Goal: Transaction & Acquisition: Purchase product/service

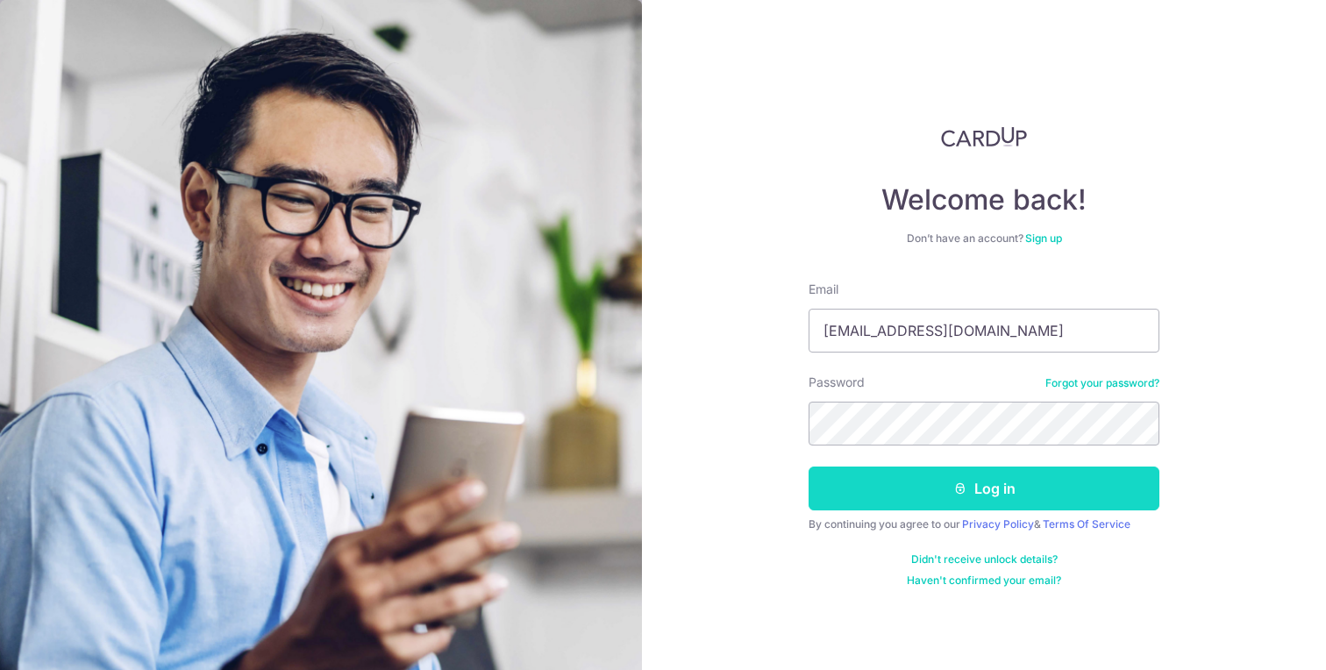
click at [999, 500] on button "Log in" at bounding box center [983, 488] width 351 height 44
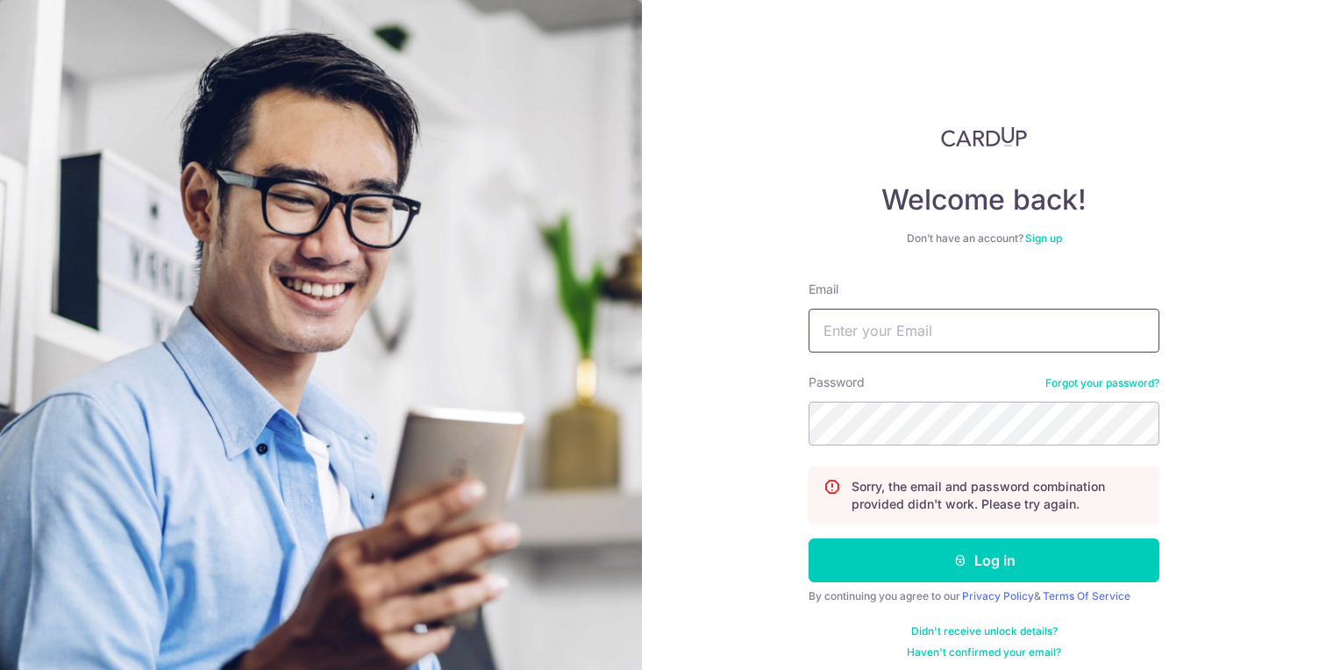
click at [893, 333] on input "Email" at bounding box center [983, 331] width 351 height 44
type input "melvinliow@hotmail.com"
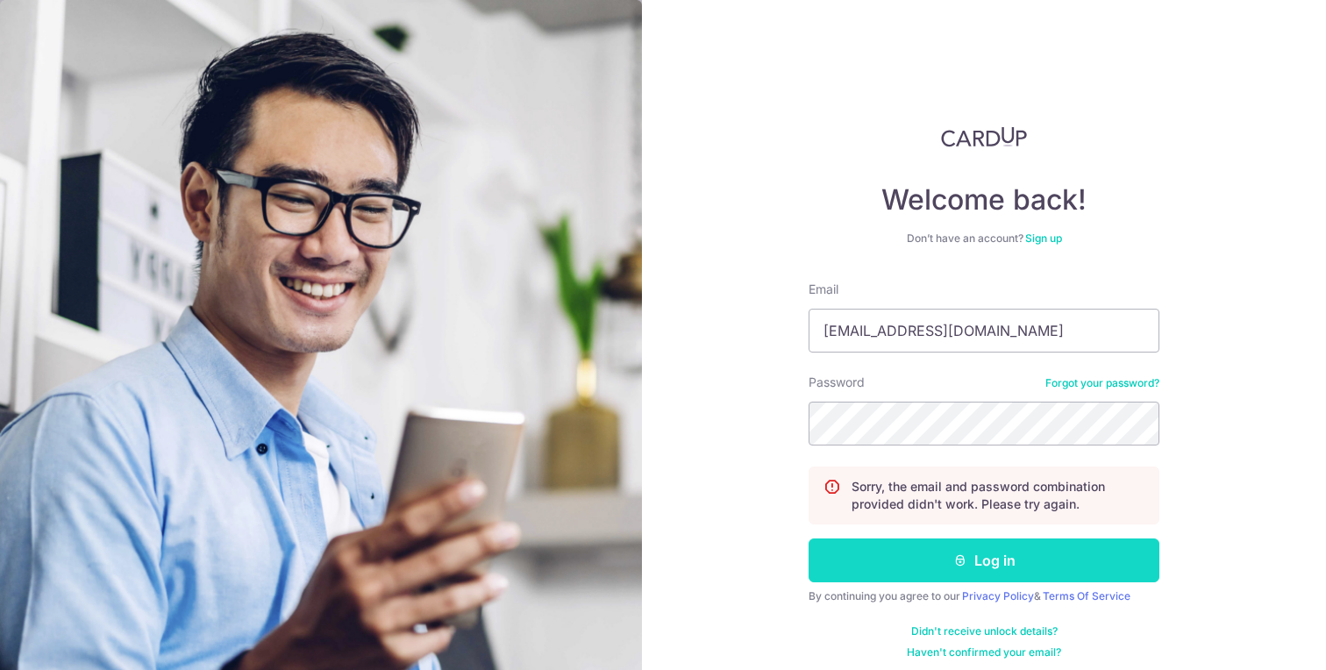
click at [981, 571] on button "Log in" at bounding box center [983, 560] width 351 height 44
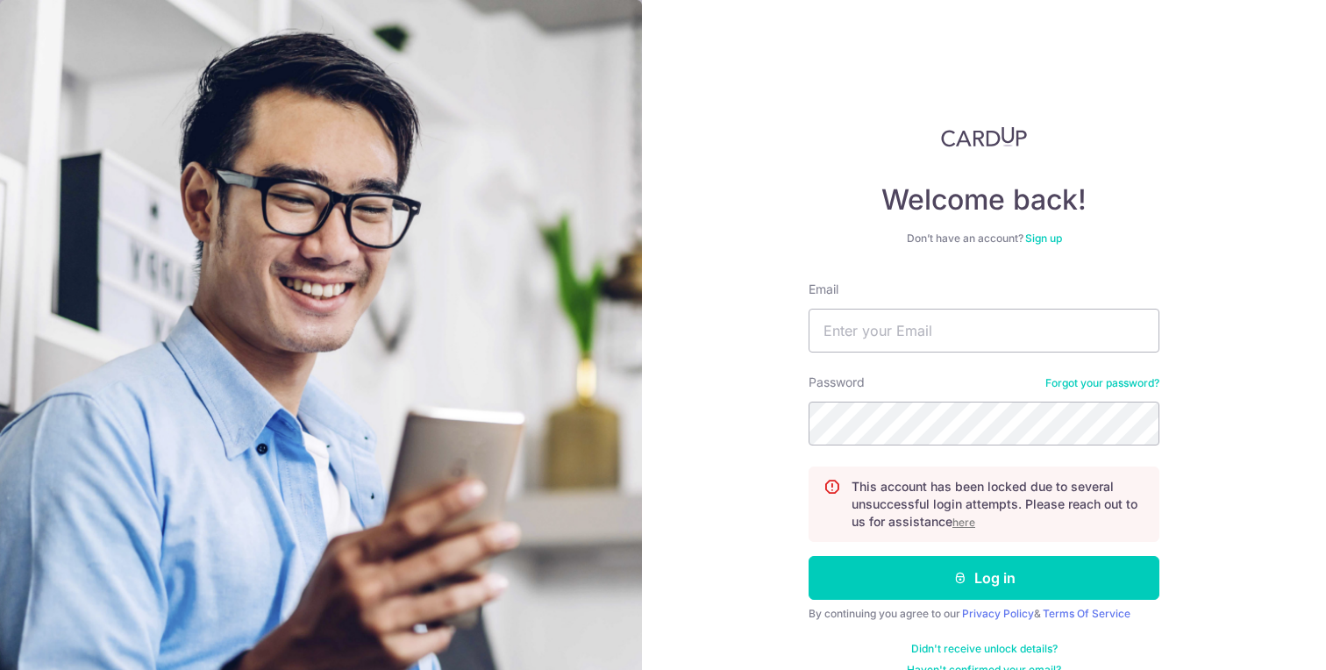
click at [964, 524] on u "here" at bounding box center [963, 522] width 23 height 13
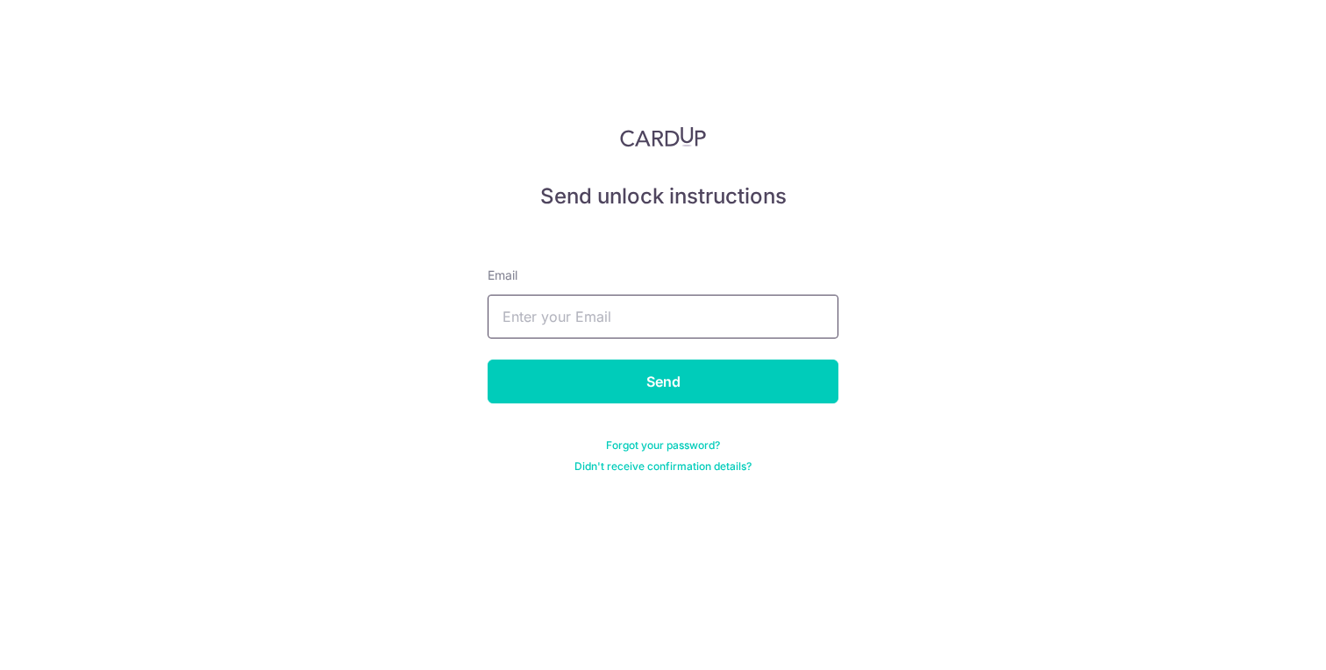
click at [607, 324] on input "text" at bounding box center [663, 317] width 351 height 44
type input "melvinliow@hotmail.com"
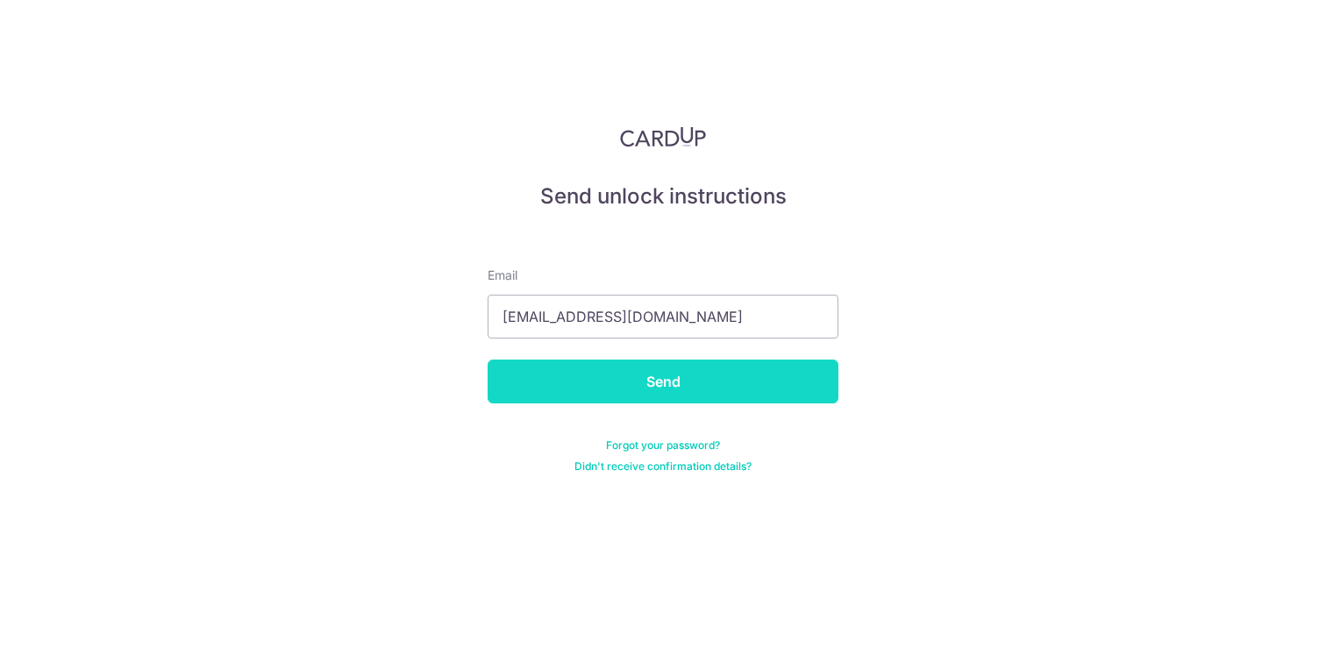
click at [665, 378] on input "Send" at bounding box center [663, 381] width 351 height 44
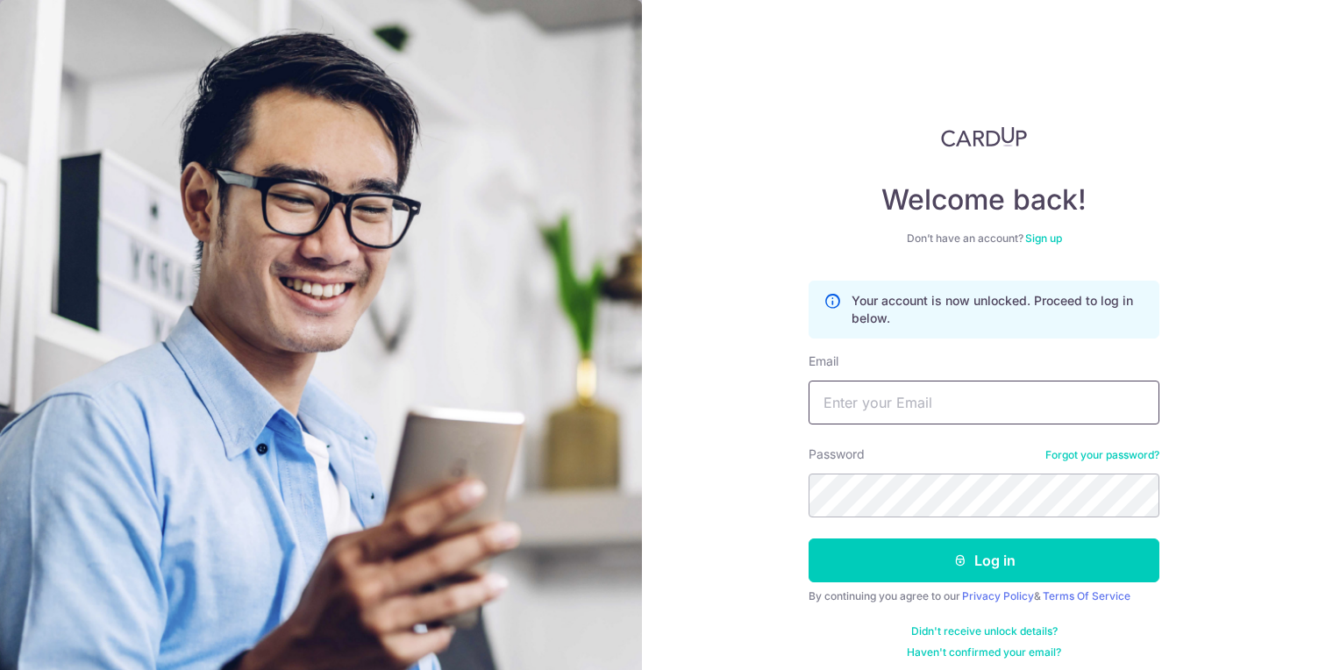
click at [922, 409] on input "Email" at bounding box center [983, 403] width 351 height 44
type input "[EMAIL_ADDRESS][DOMAIN_NAME]"
click at [972, 597] on link "Privacy Policy" at bounding box center [998, 595] width 72 height 13
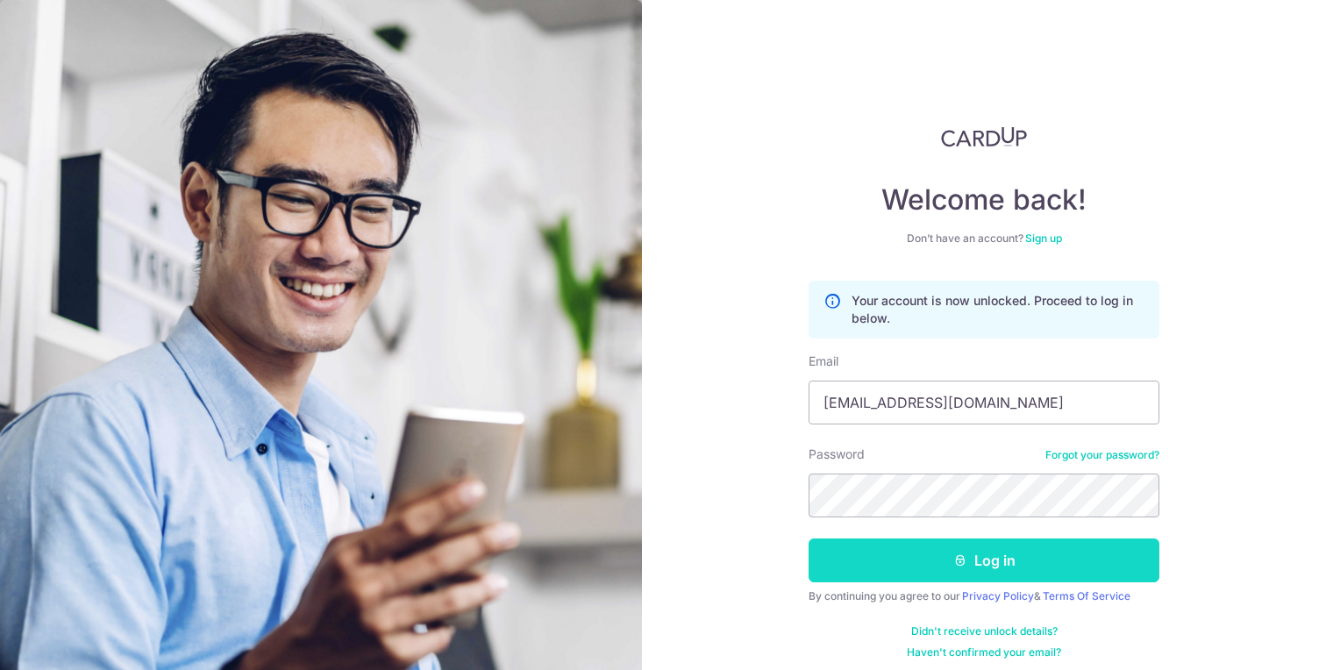
click at [971, 552] on button "Log in" at bounding box center [983, 560] width 351 height 44
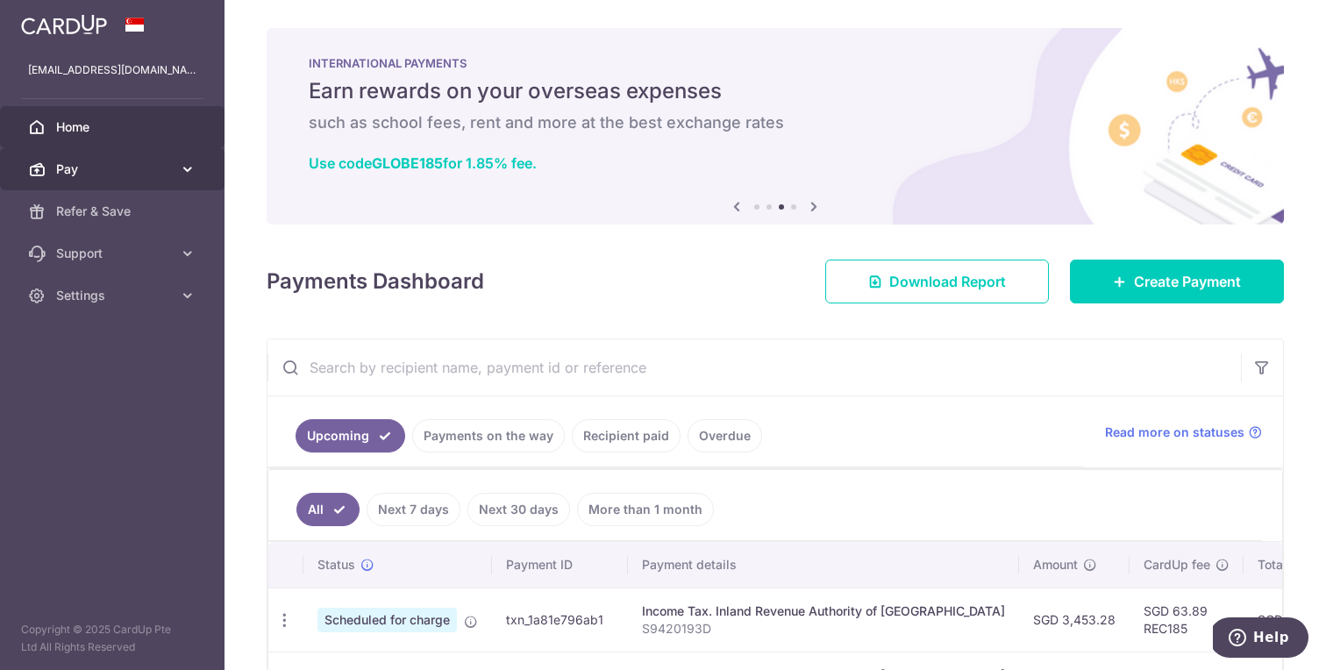
click at [152, 177] on span "Pay" at bounding box center [114, 169] width 116 height 18
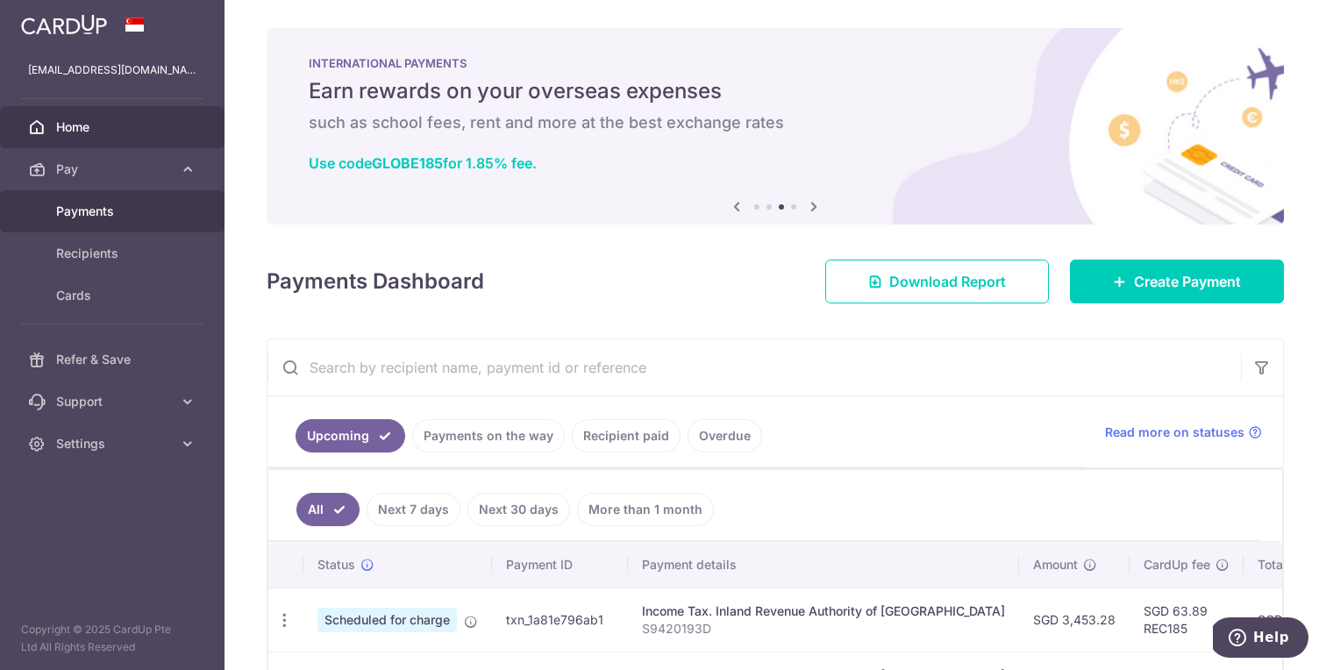
click at [145, 206] on span "Payments" at bounding box center [114, 212] width 116 height 18
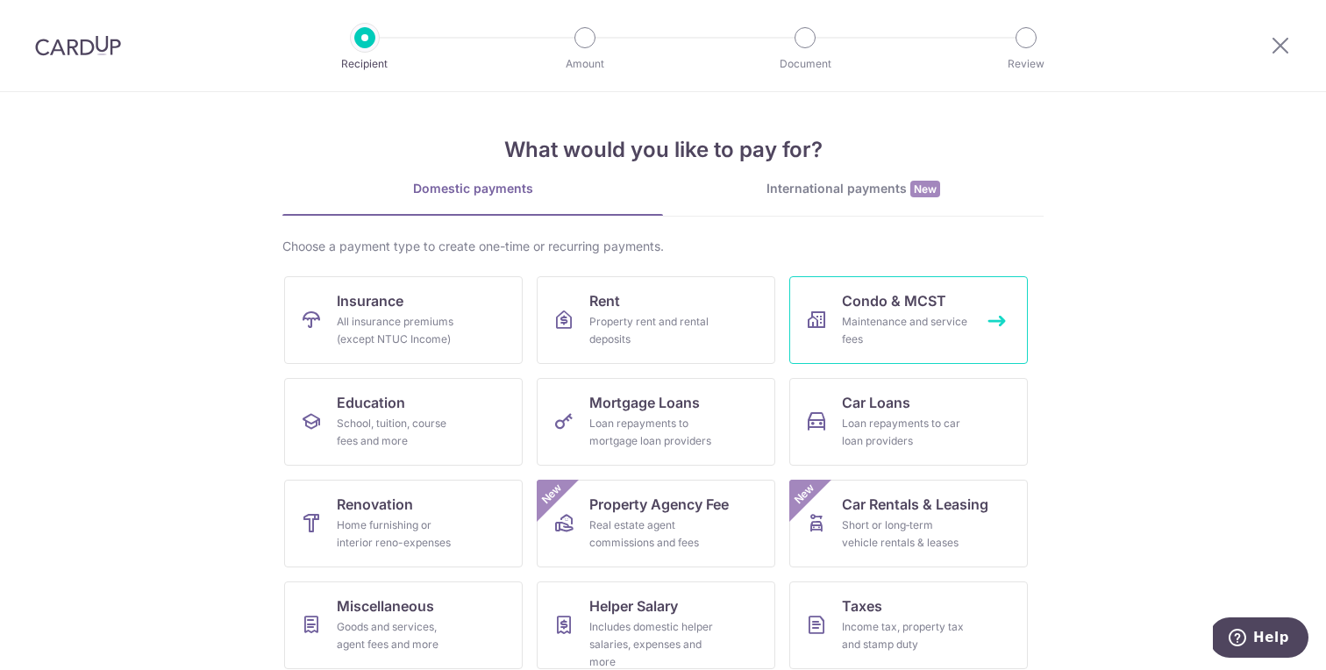
click at [955, 307] on link "Condo & MCST Maintenance and service fees" at bounding box center [908, 320] width 238 height 88
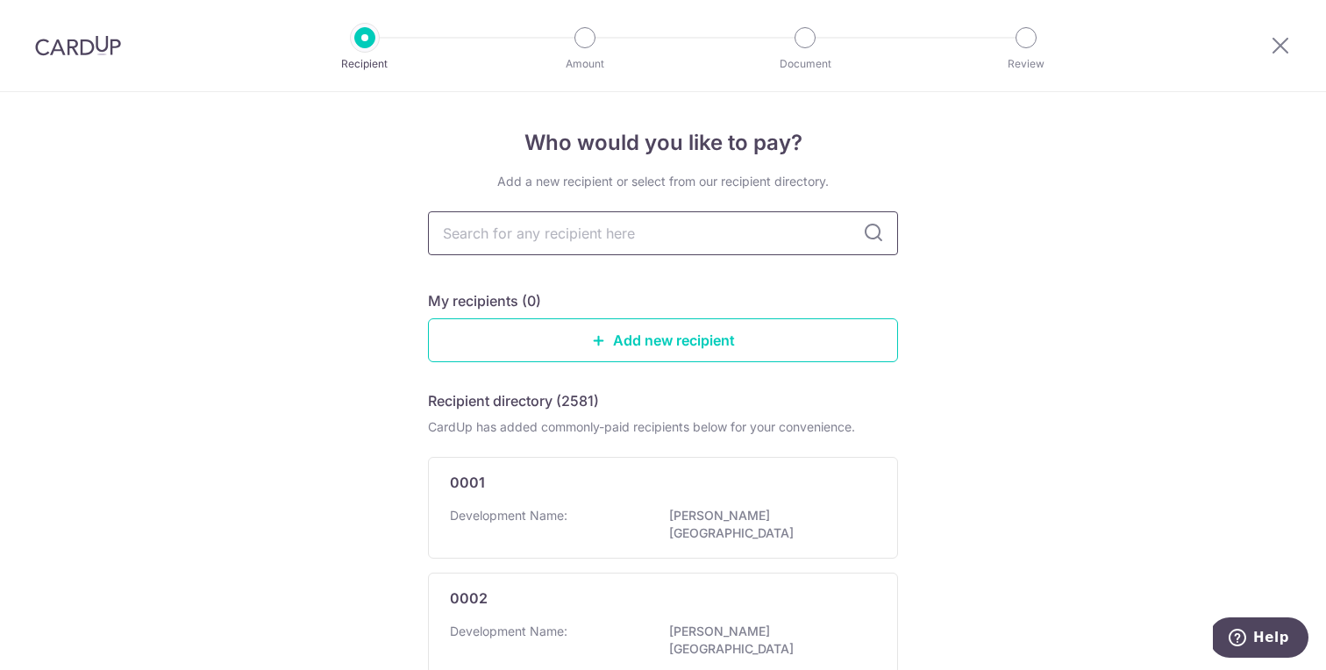
click at [737, 245] on input "text" at bounding box center [663, 233] width 470 height 44
click at [874, 237] on icon at bounding box center [873, 233] width 21 height 21
click at [750, 238] on input "text" at bounding box center [663, 233] width 470 height 44
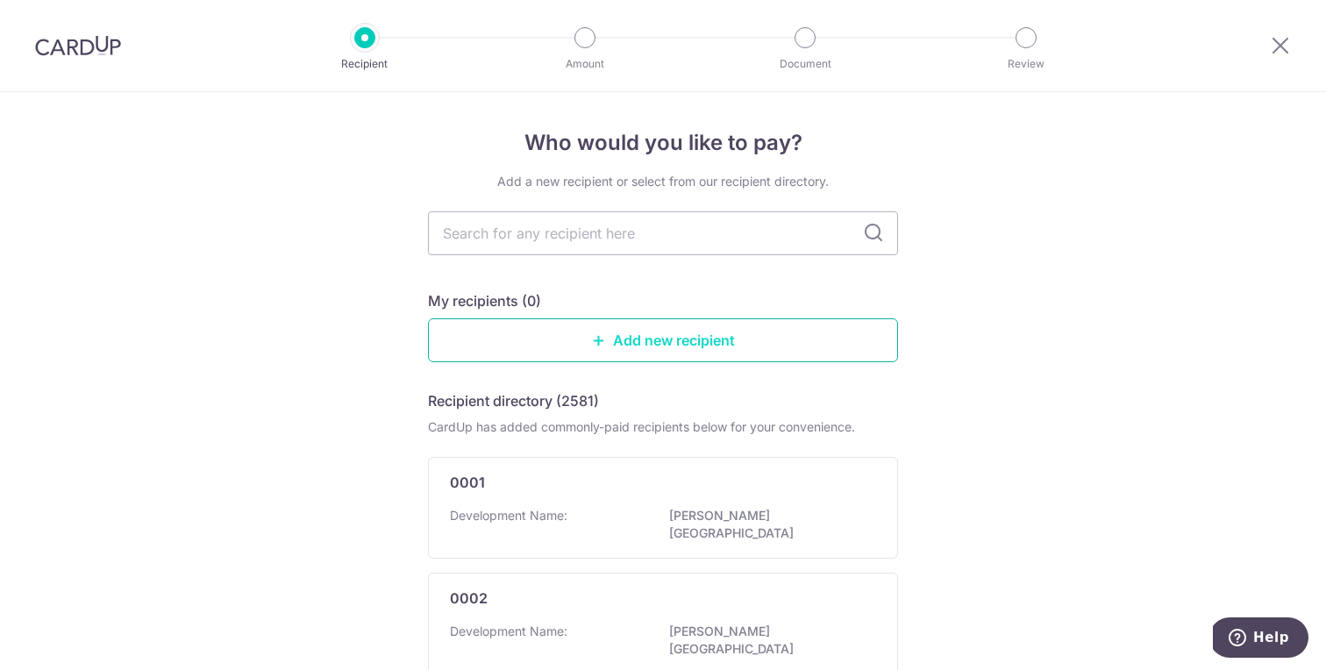
click at [801, 352] on link "Add new recipient" at bounding box center [663, 340] width 470 height 44
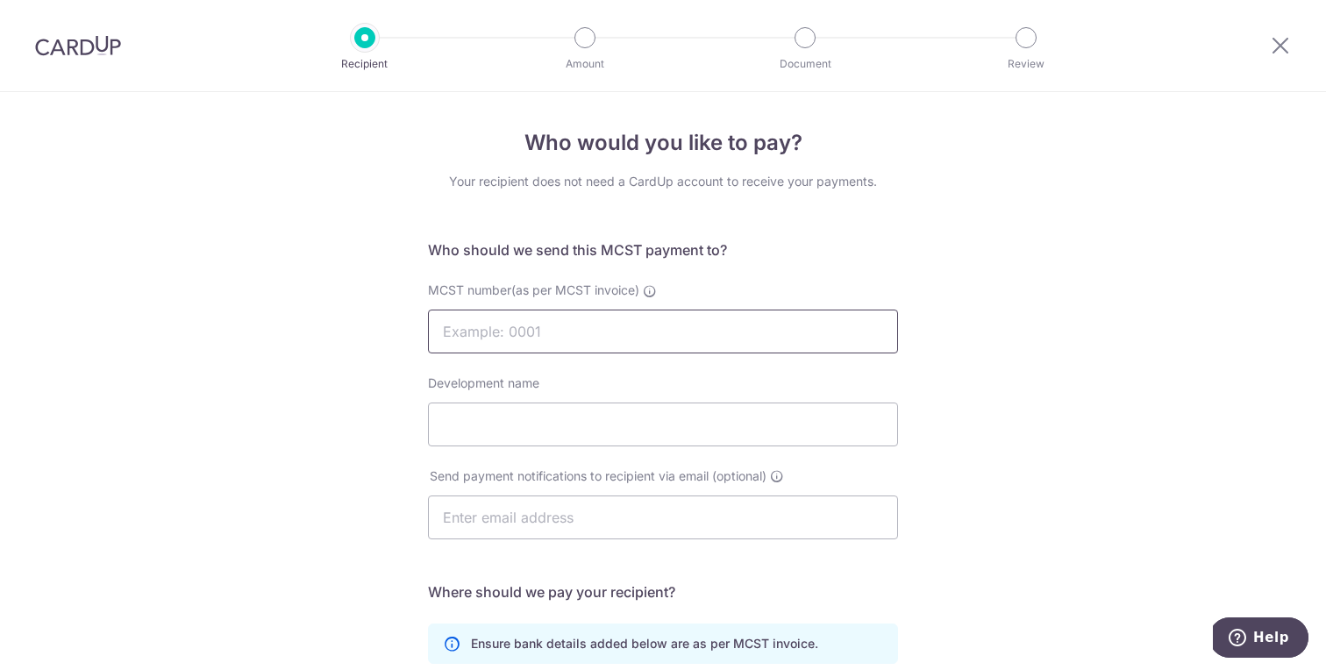
click at [695, 329] on input "MCST number(as per MCST invoice)" at bounding box center [663, 332] width 470 height 44
type input "4830"
click at [1192, 413] on div "Who would you like to pay? Your recipient does not need a CardUp account to rec…" at bounding box center [663, 556] width 1326 height 928
click at [691, 425] on input "Development name" at bounding box center [663, 424] width 470 height 44
type input "treasure at tampines"
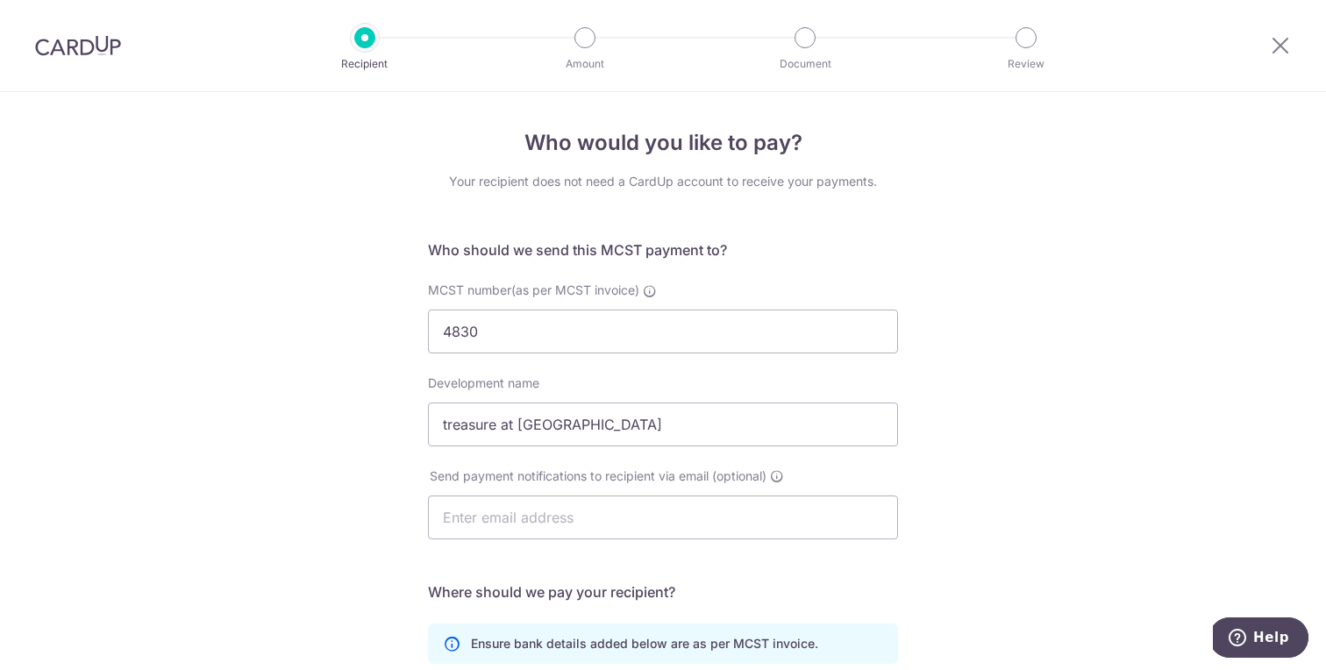
click at [1068, 388] on div "Who would you like to pay? Your recipient does not need a CardUp account to rec…" at bounding box center [663, 556] width 1326 height 928
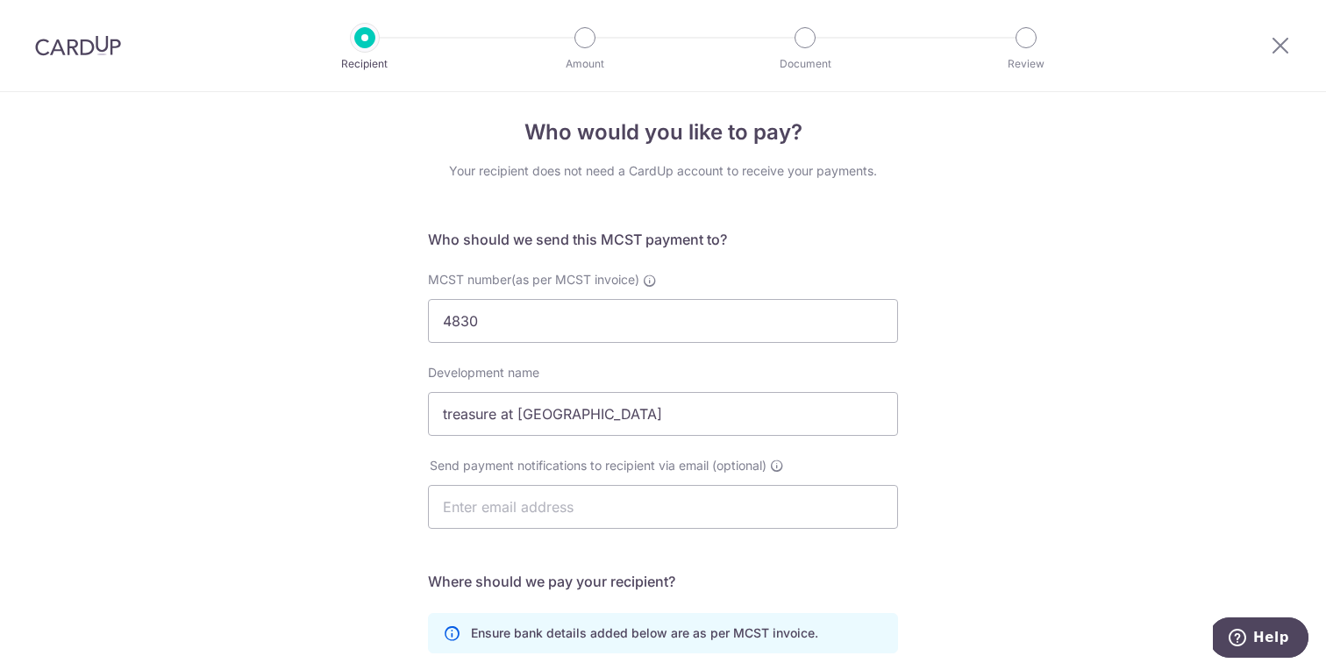
scroll to position [11, 0]
click at [681, 515] on input "text" at bounding box center [663, 506] width 470 height 44
type input "melvinliow@hotmail.com"
click at [1087, 338] on div "Who would you like to pay? Your recipient does not need a CardUp account to rec…" at bounding box center [663, 545] width 1326 height 928
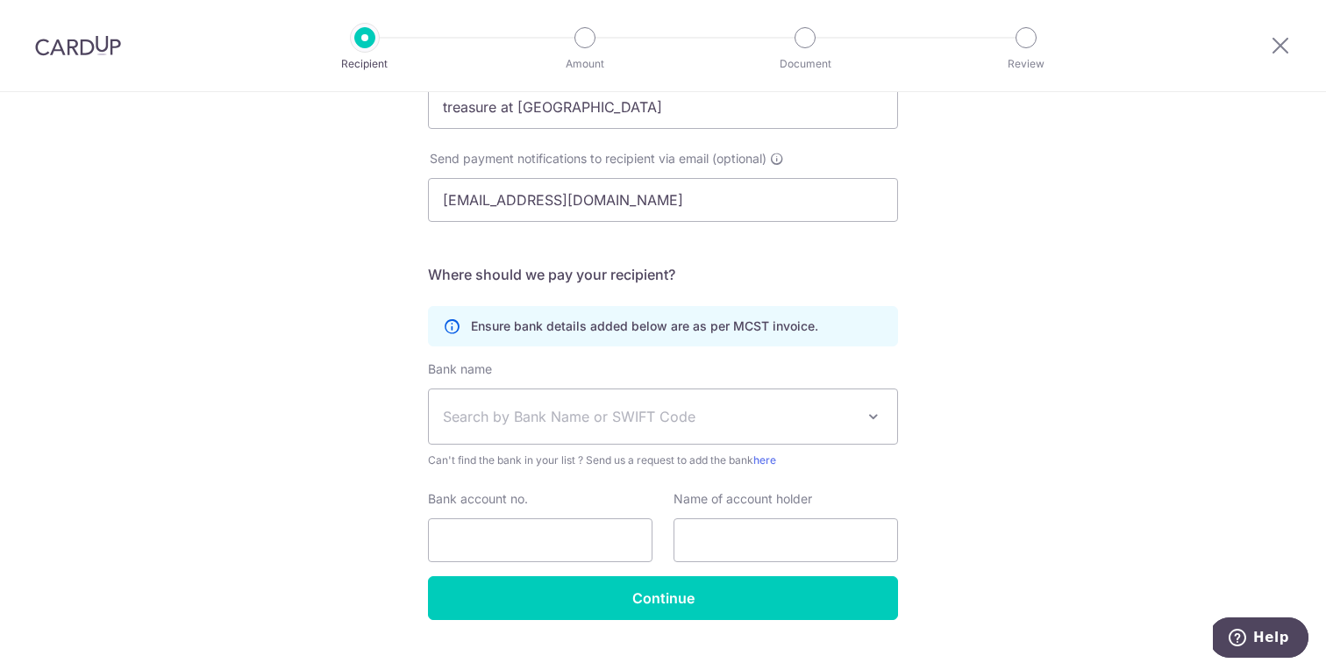
scroll to position [327, 0]
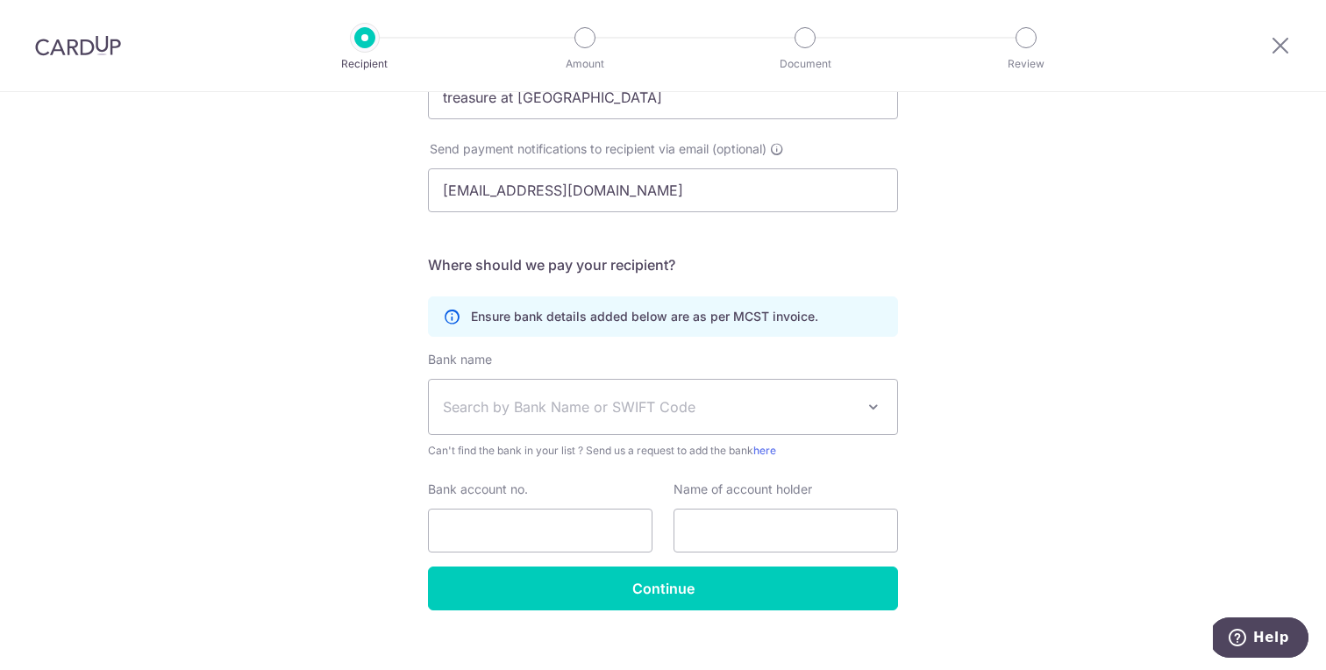
click at [854, 401] on span "Search by Bank Name or SWIFT Code" at bounding box center [663, 407] width 468 height 54
click at [739, 401] on span "Search by Bank Name or SWIFT Code" at bounding box center [649, 406] width 412 height 21
click at [710, 405] on span "Search by Bank Name or SWIFT Code" at bounding box center [649, 406] width 412 height 21
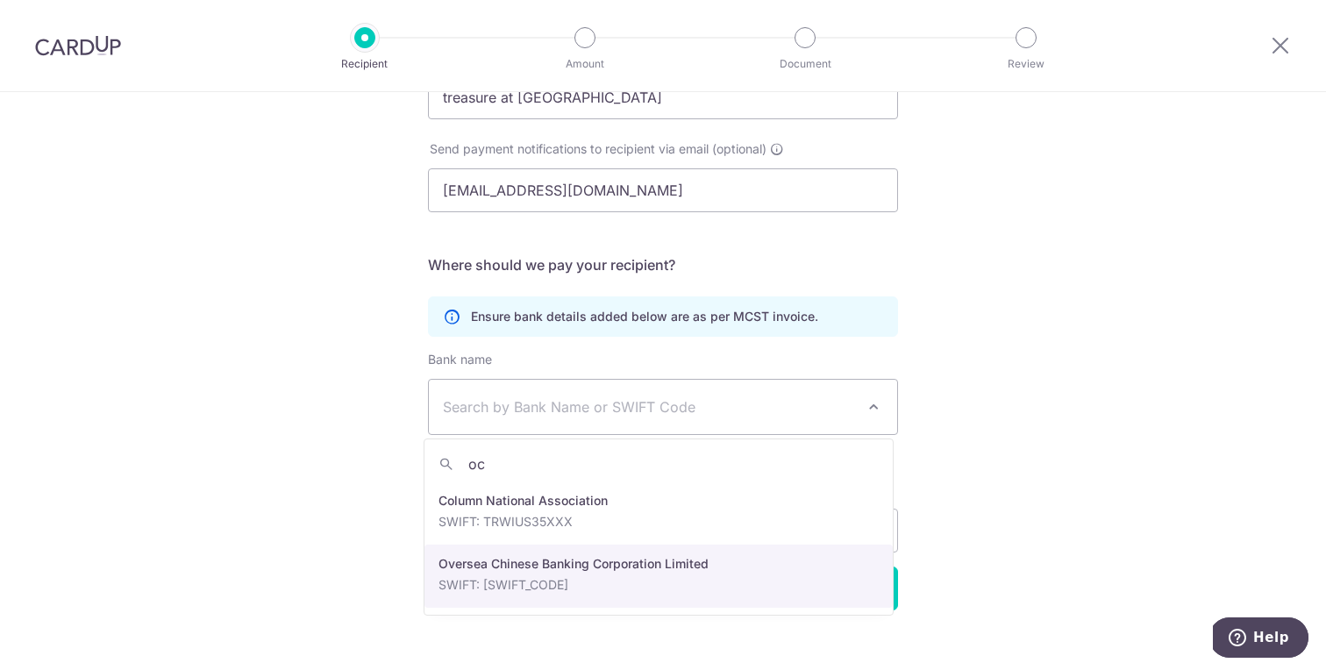
type input "oc"
select select "12"
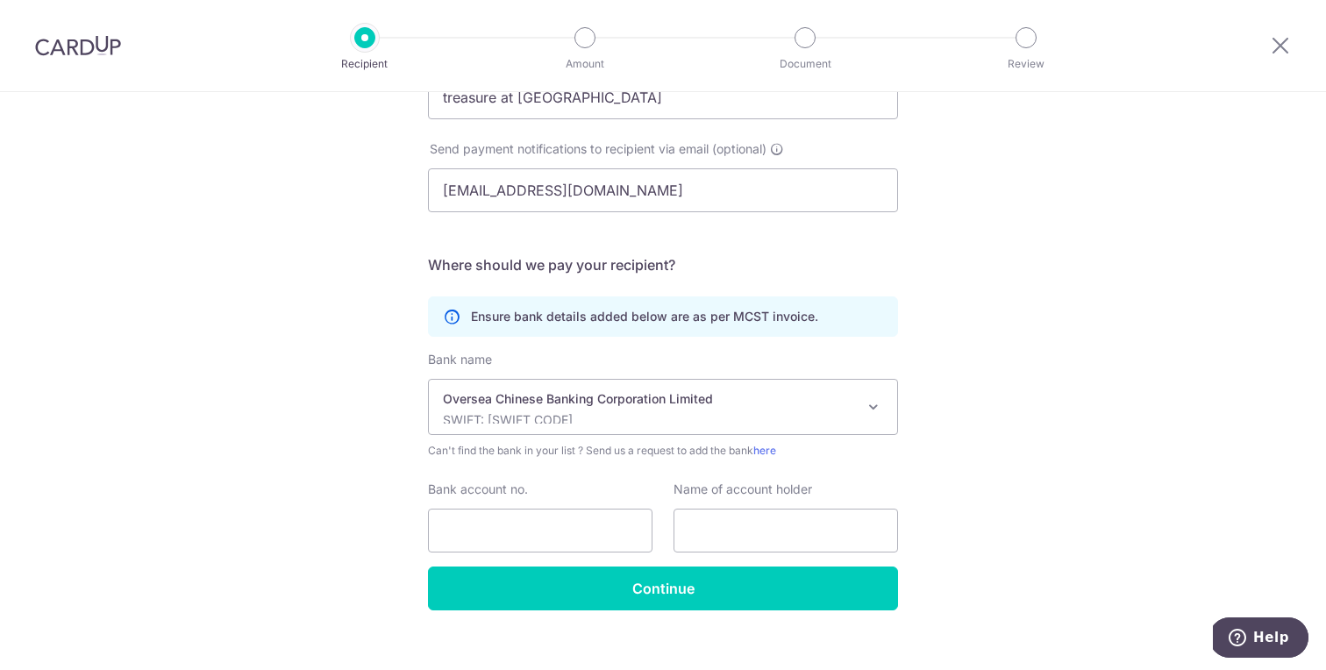
click at [1061, 422] on div "Who would you like to pay? Your recipient does not need a CardUp account to rec…" at bounding box center [663, 229] width 1326 height 928
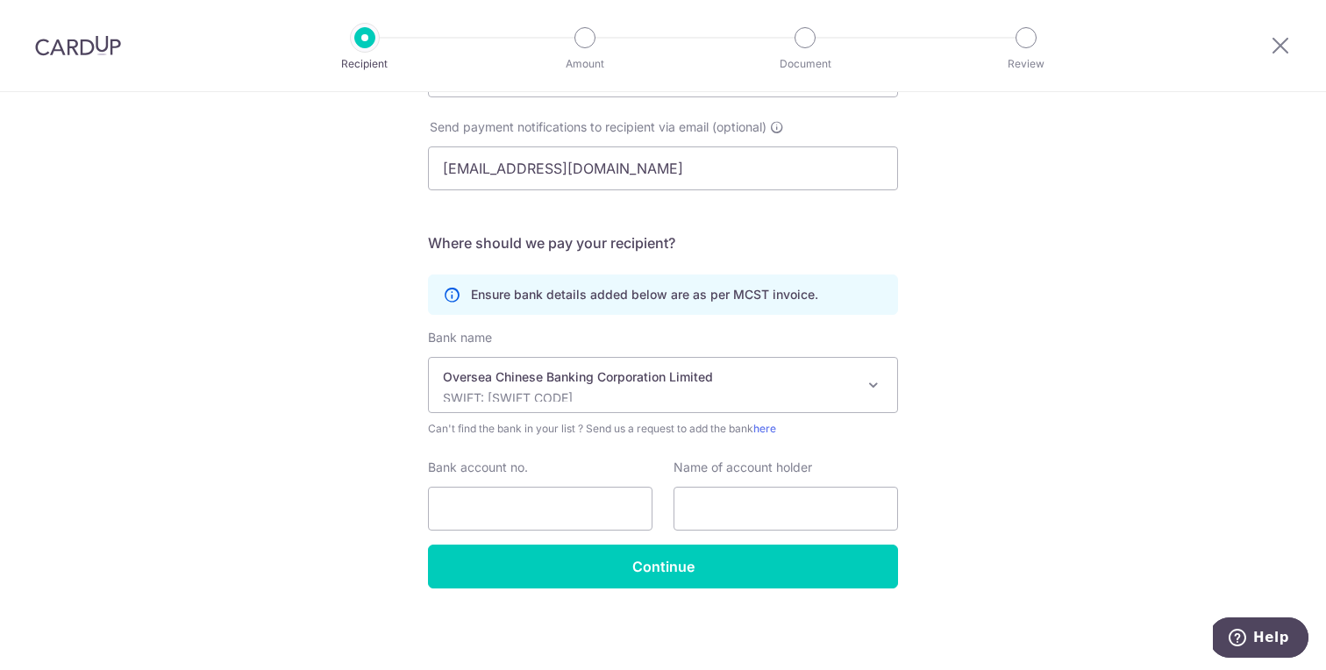
scroll to position [350, 0]
click at [466, 509] on input "Bank account no." at bounding box center [540, 508] width 224 height 44
click at [516, 503] on input "Bank account no." at bounding box center [540, 508] width 224 height 44
click at [522, 463] on label "Bank account no." at bounding box center [478, 467] width 100 height 18
click at [522, 486] on input "Bank account no." at bounding box center [540, 508] width 224 height 44
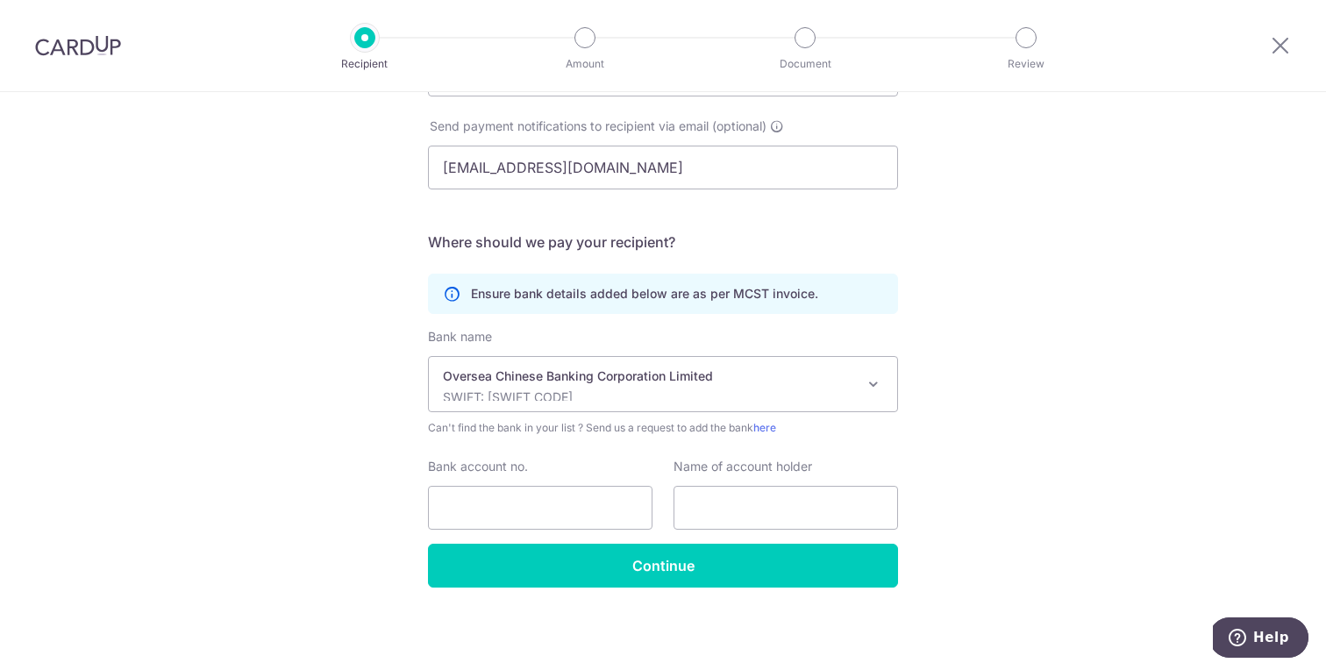
click at [1215, 347] on div "Who would you like to pay? Your recipient does not need a CardUp account to rec…" at bounding box center [663, 206] width 1326 height 928
click at [978, 348] on div "Who would you like to pay? Your recipient does not need a CardUp account to rec…" at bounding box center [663, 206] width 1326 height 928
click at [498, 505] on input "Bank account no." at bounding box center [540, 508] width 224 height 44
type input "646-354126-001"
click at [765, 527] on input "text" at bounding box center [785, 508] width 224 height 44
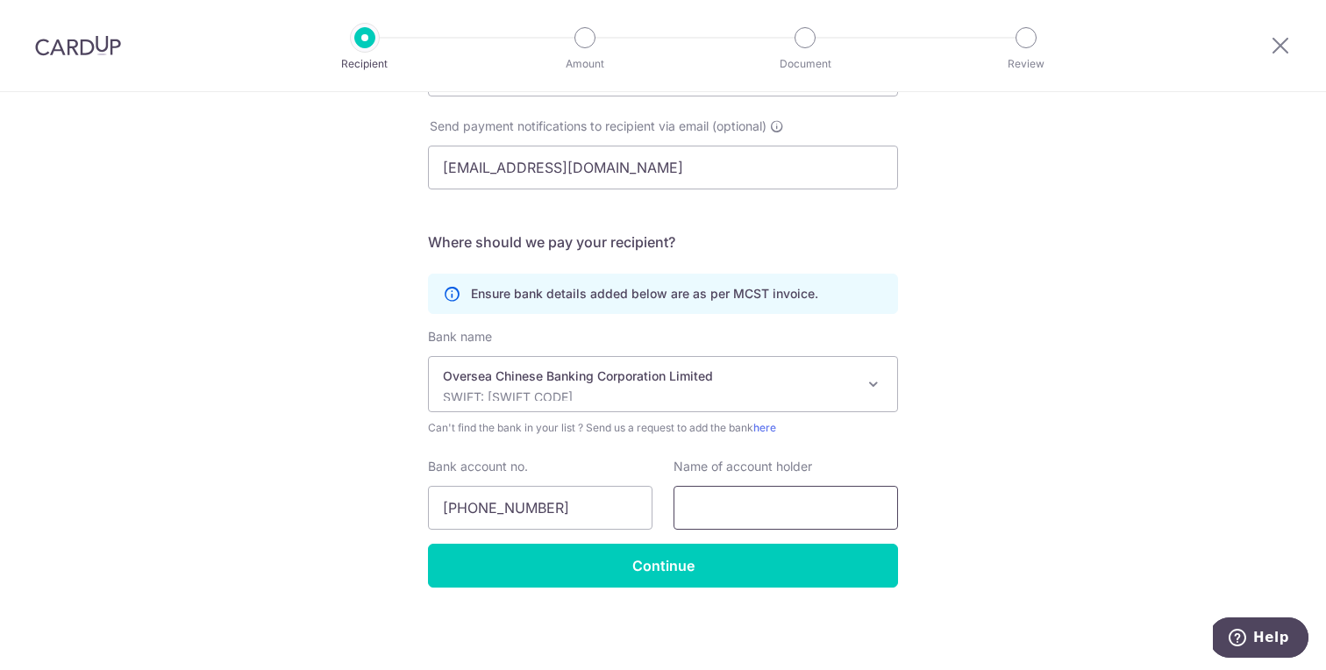
type input "melvin liow"
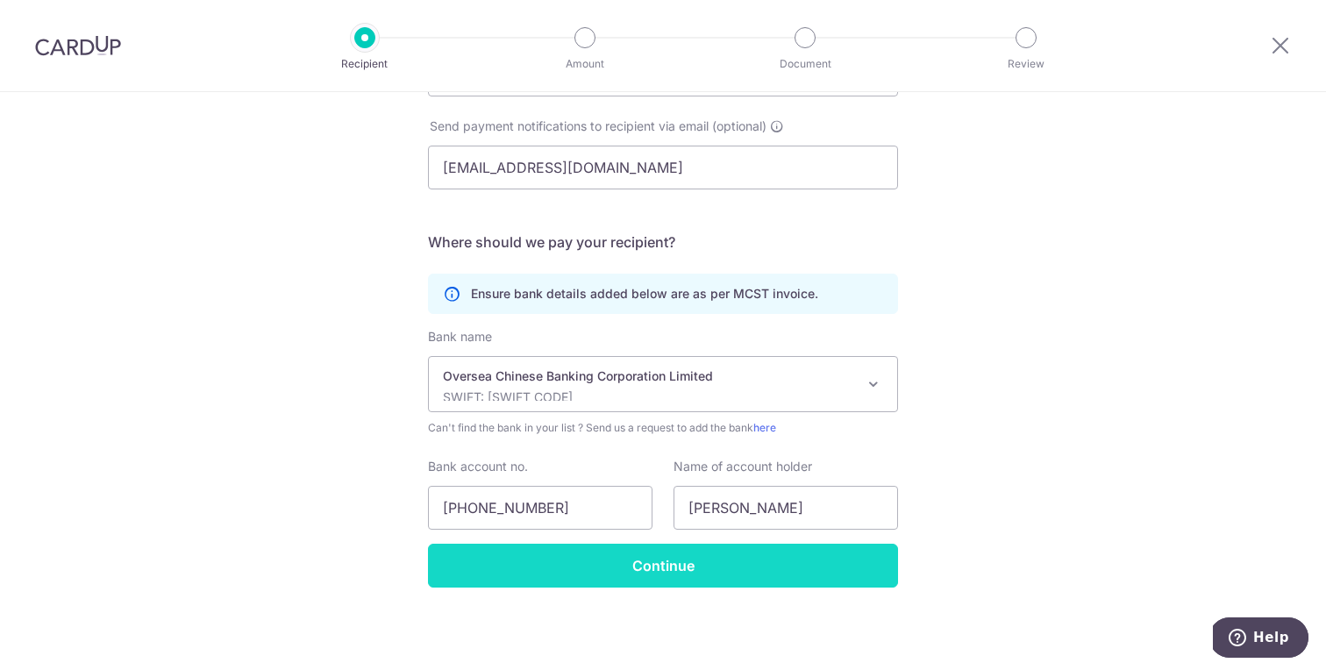
click at [799, 568] on input "Continue" at bounding box center [663, 566] width 470 height 44
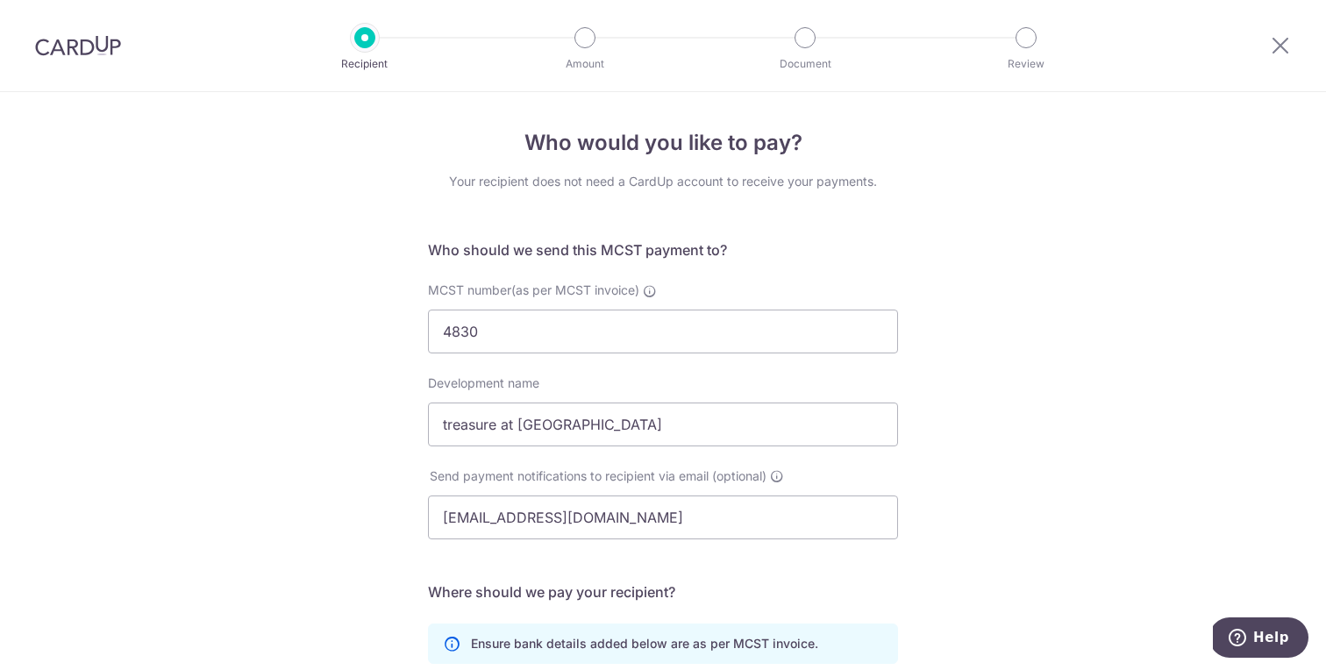
scroll to position [392, 0]
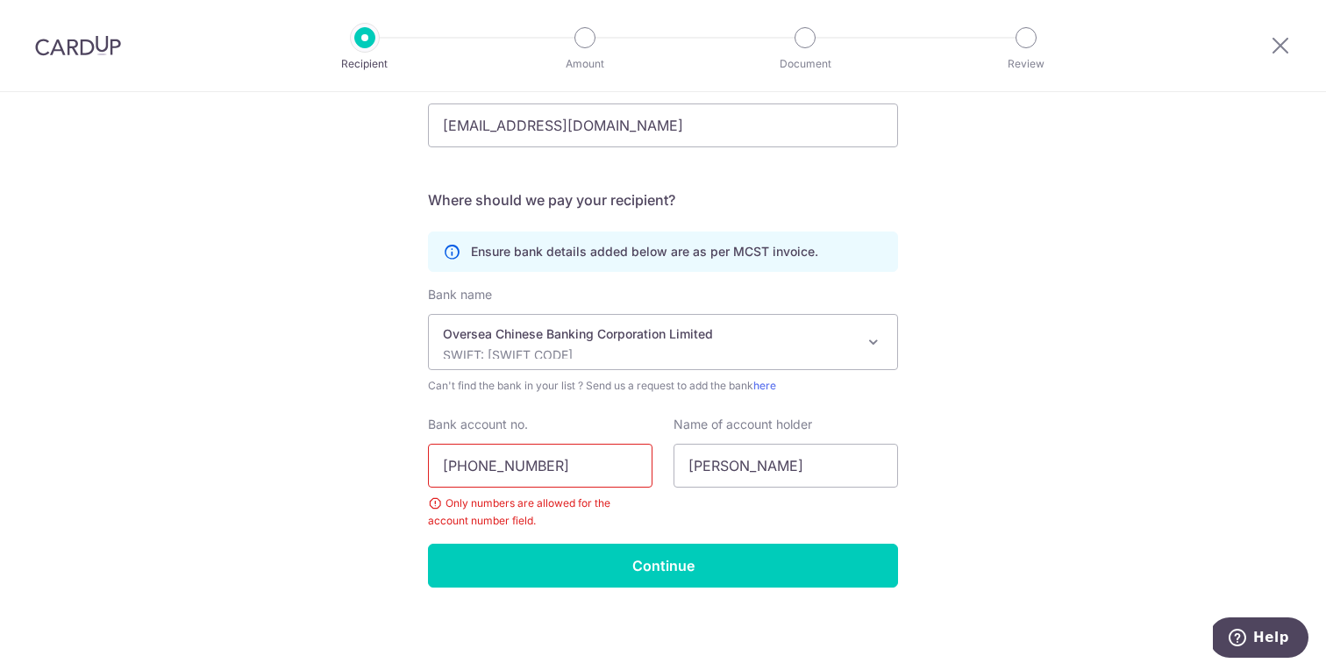
click at [528, 463] on input "646-354126-001" at bounding box center [540, 466] width 224 height 44
click at [597, 453] on input "646-354126-001" at bounding box center [540, 466] width 224 height 44
click at [520, 460] on input "646-354126-001" at bounding box center [540, 466] width 224 height 44
click at [527, 460] on input "646-354126-001" at bounding box center [540, 466] width 224 height 44
click at [470, 466] on input "646-354126001" at bounding box center [540, 466] width 224 height 44
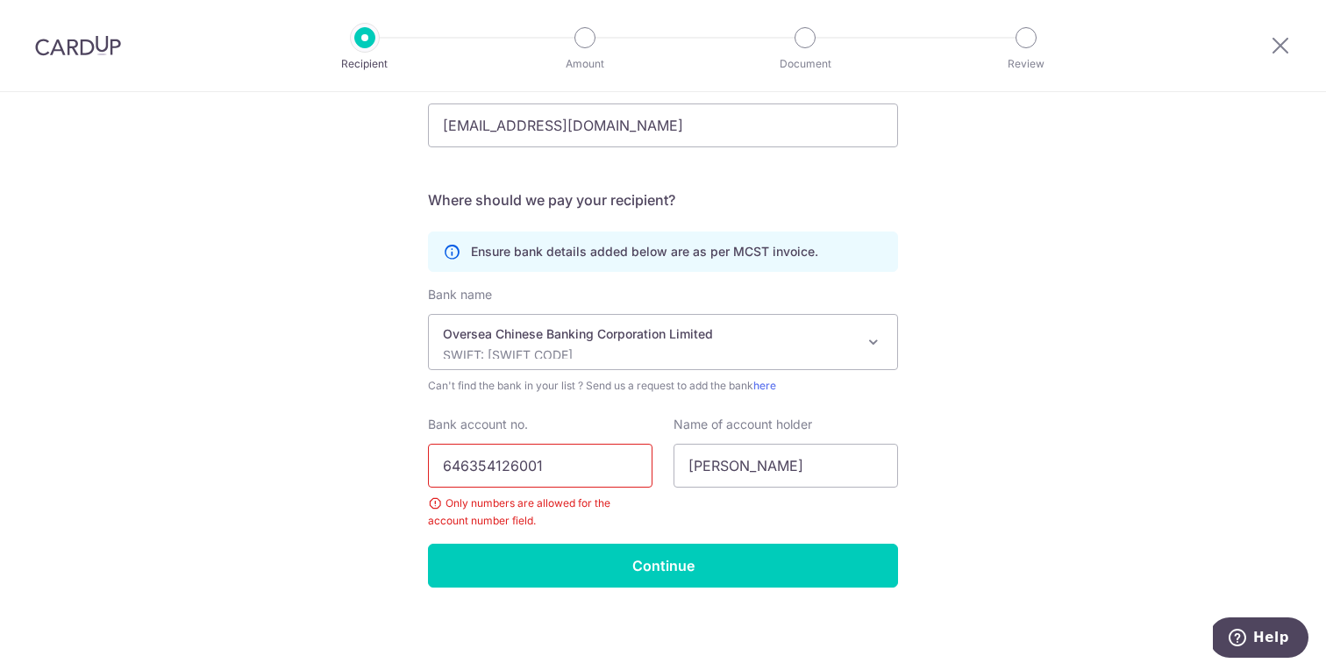
type input "646354126001"
click at [676, 555] on input "Continue" at bounding box center [663, 566] width 470 height 44
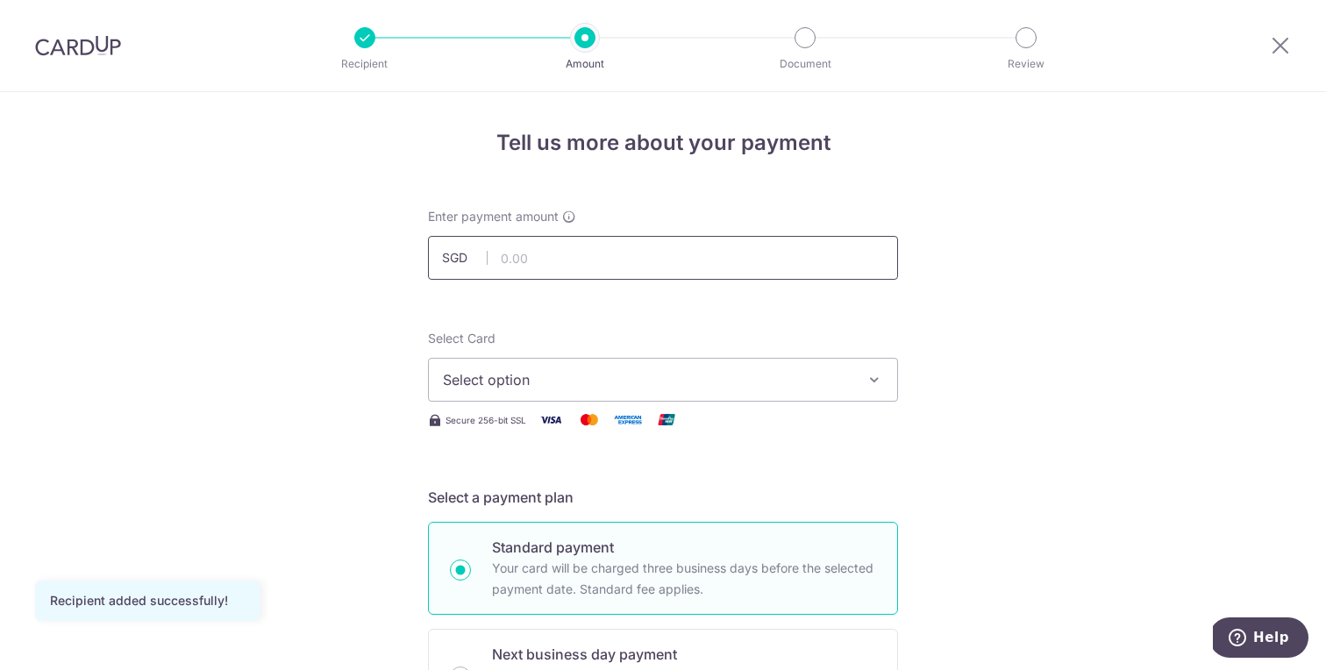
click at [720, 237] on input "text" at bounding box center [663, 258] width 470 height 44
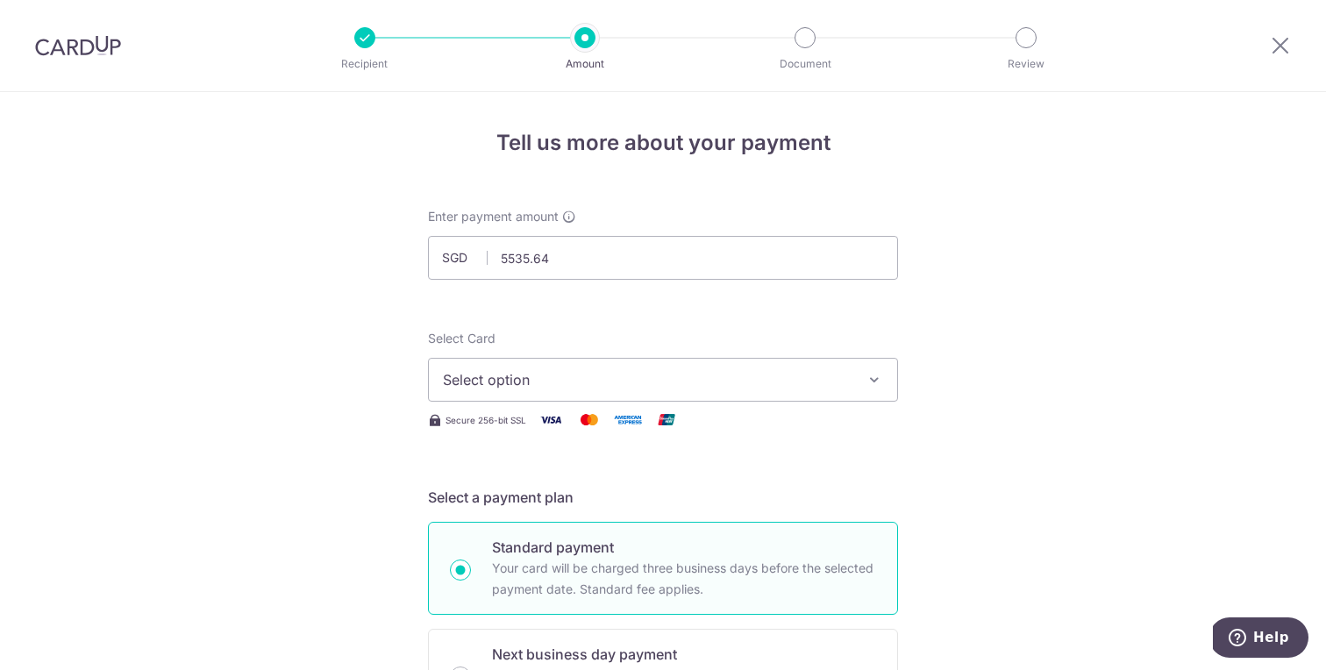
type input "5,535.64"
click at [575, 379] on span "Select option" at bounding box center [647, 379] width 409 height 21
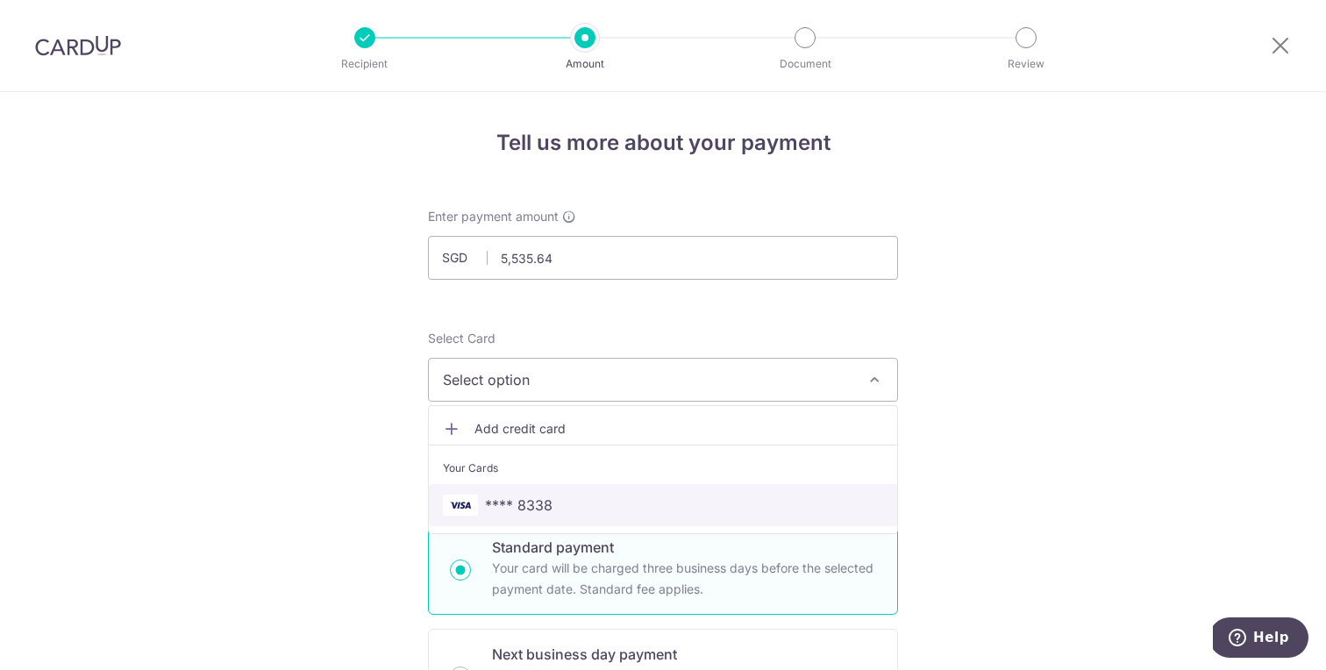
click at [537, 510] on span "**** 8338" at bounding box center [519, 505] width 68 height 21
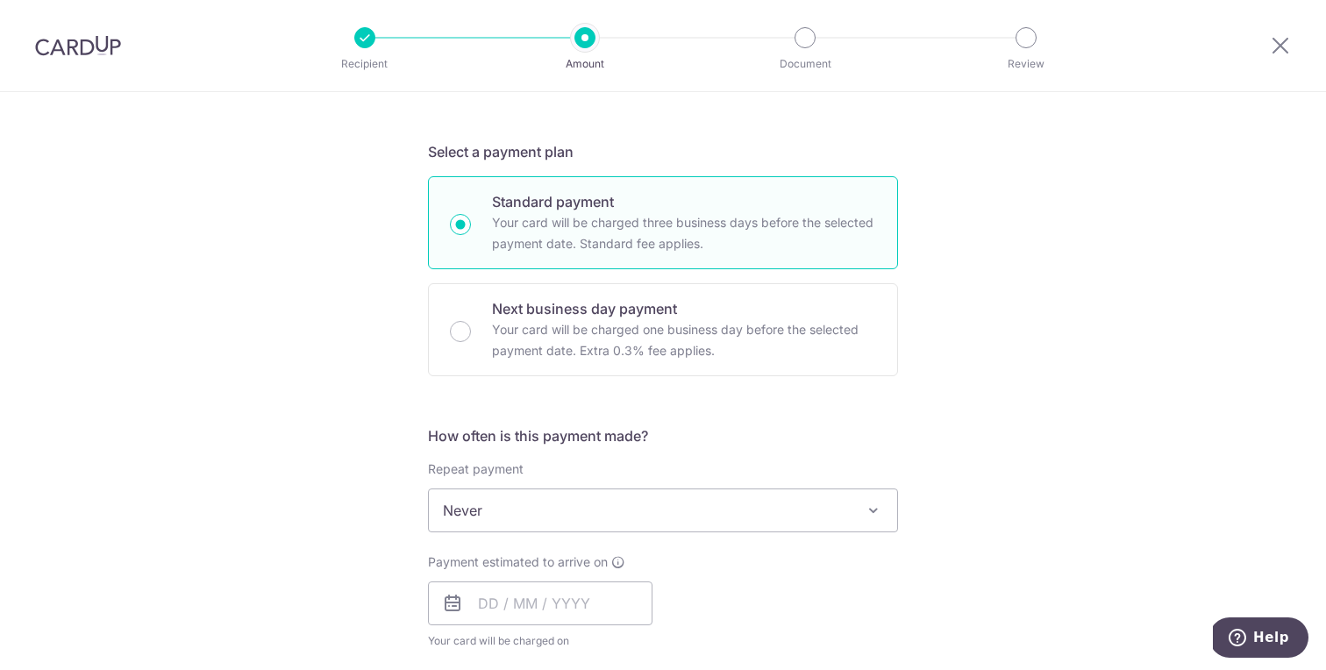
scroll to position [352, 0]
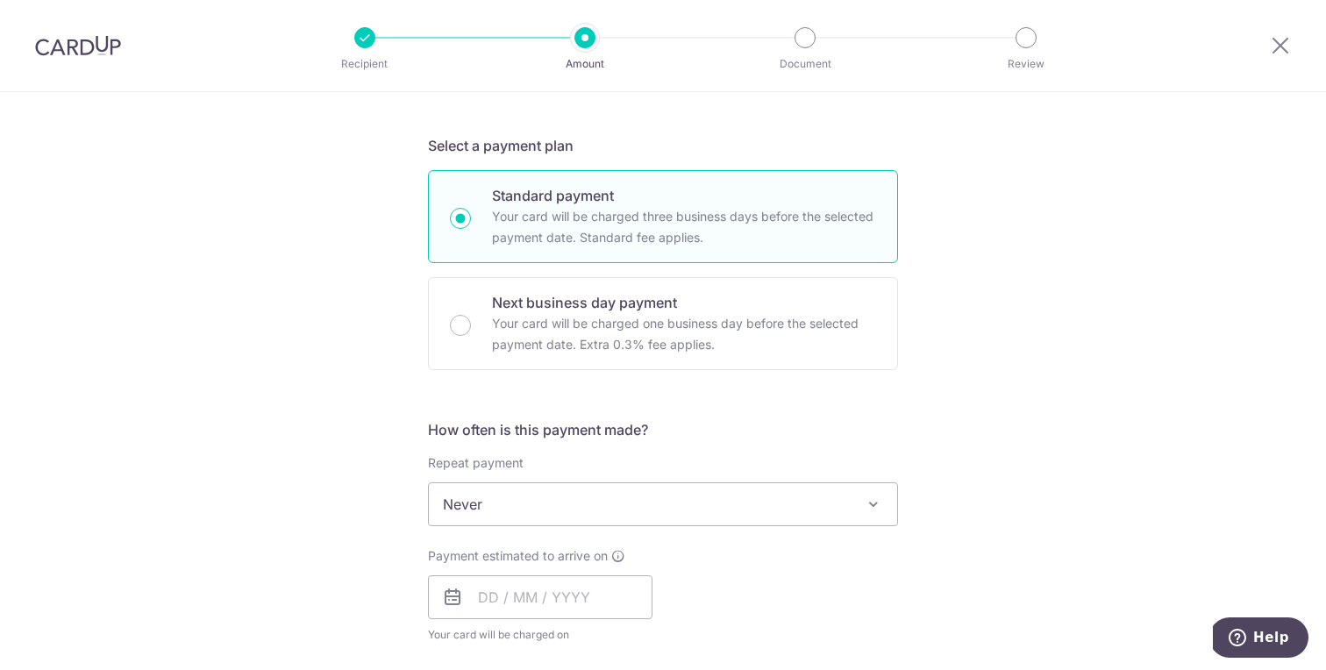
click at [774, 503] on span "Never" at bounding box center [663, 504] width 468 height 42
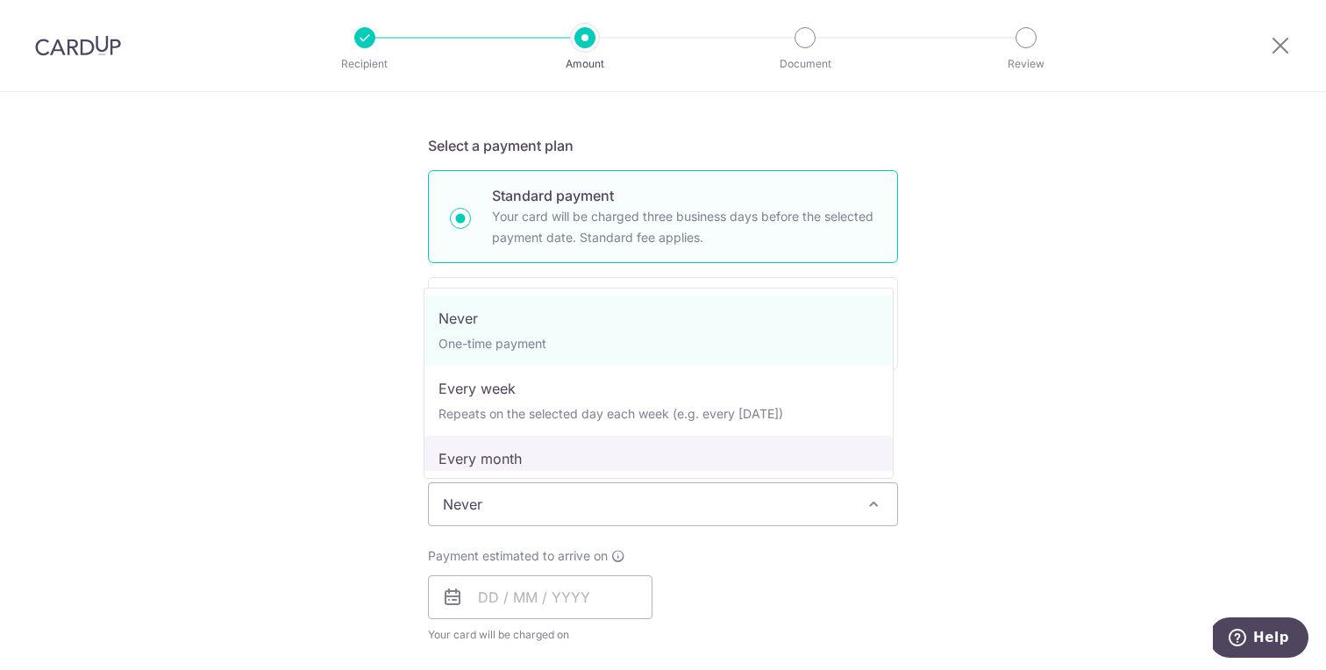
select select "3"
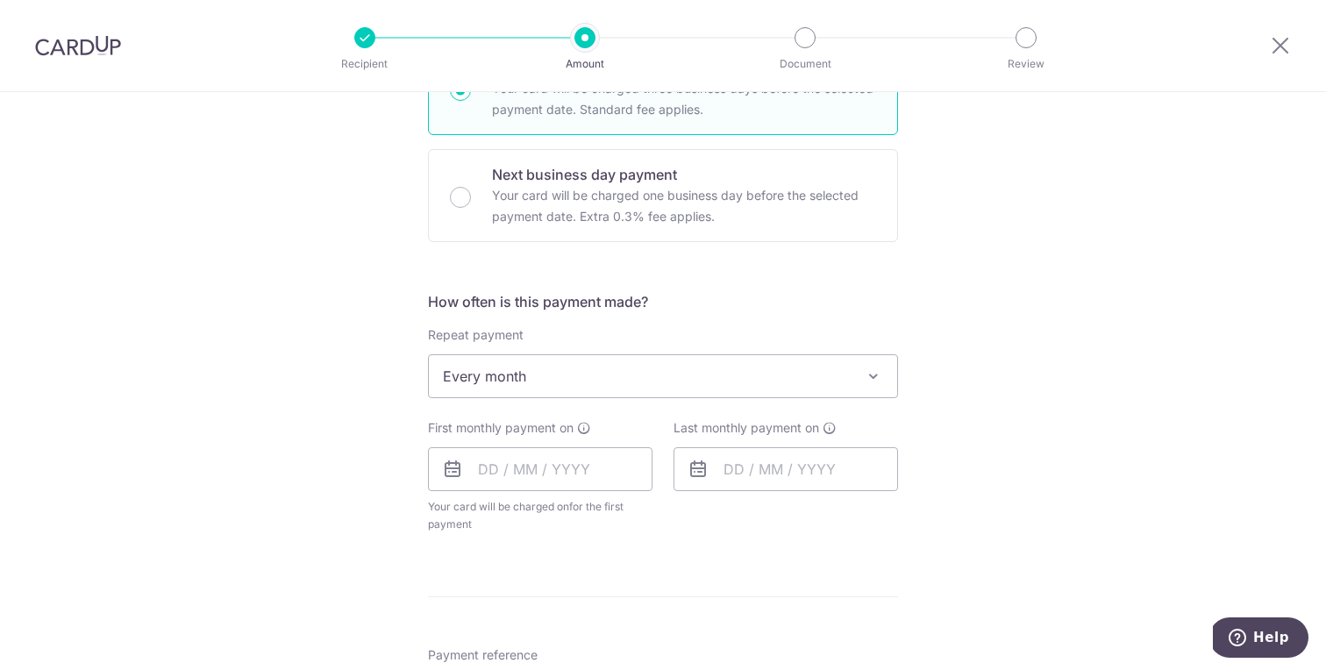
scroll to position [589, 0]
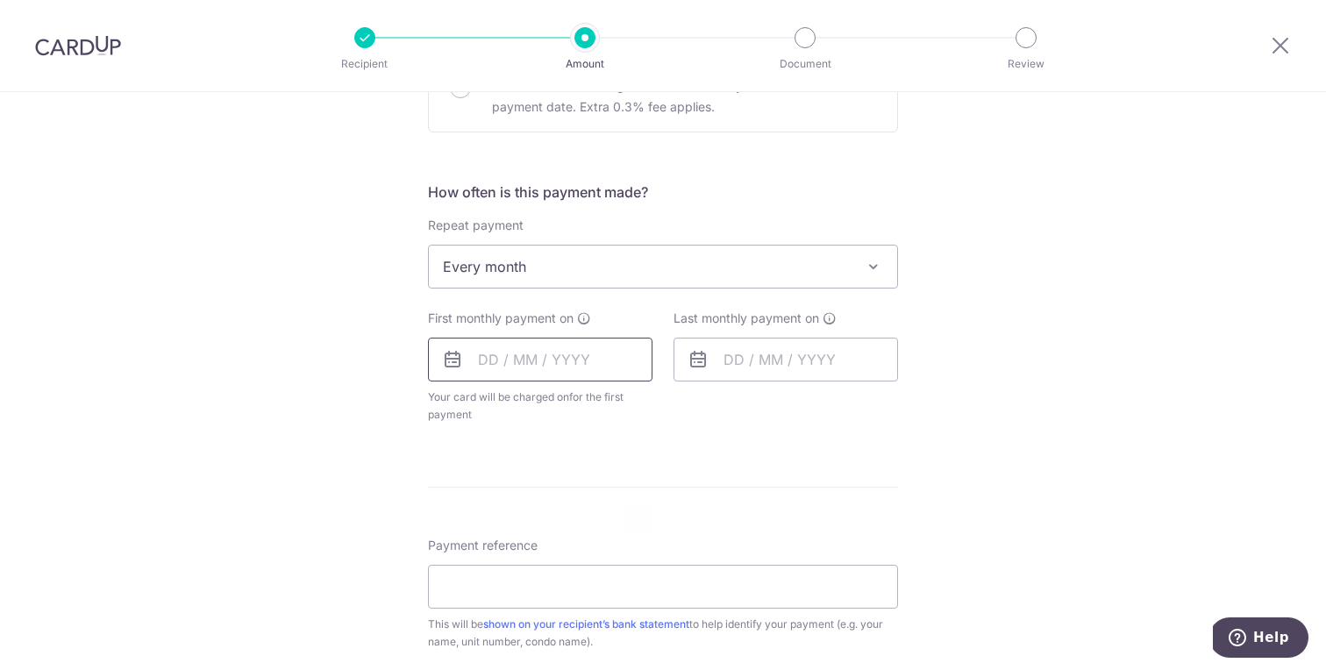
click at [476, 359] on input "text" at bounding box center [540, 360] width 224 height 44
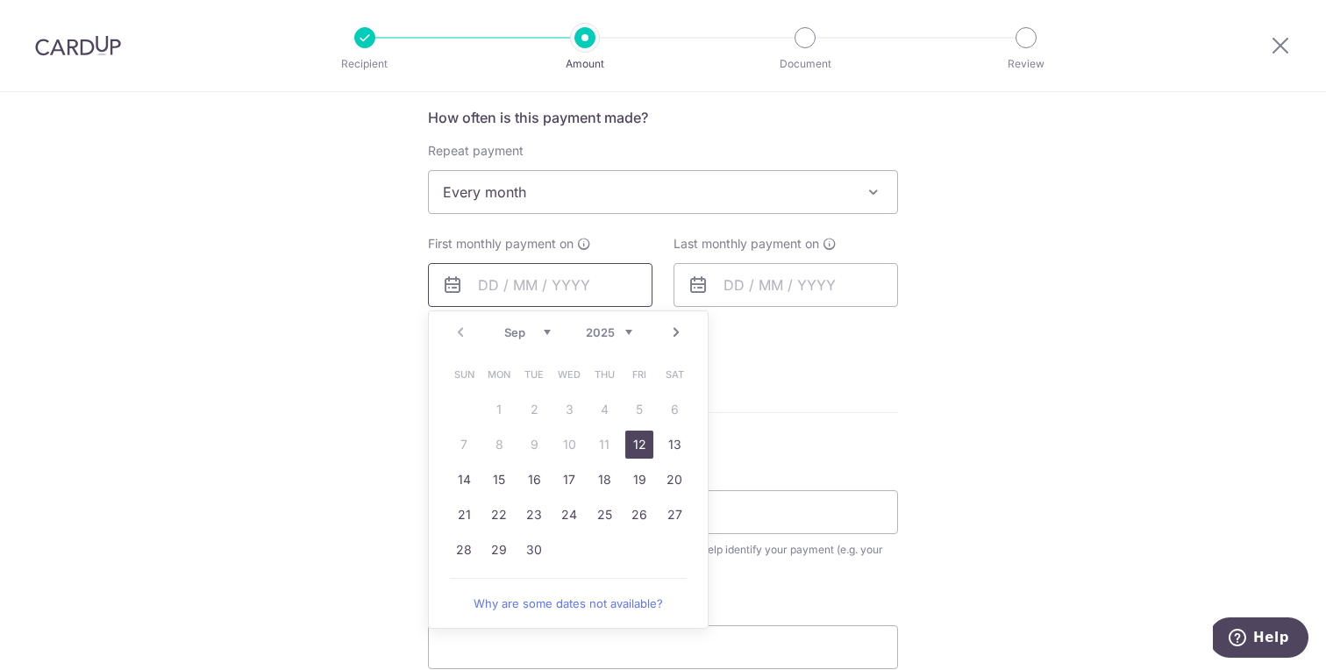
scroll to position [665, 0]
click at [1113, 423] on div "Tell us more about your payment Enter payment amount SGD 5,535.64 5535.64 Recip…" at bounding box center [663, 229] width 1326 height 1604
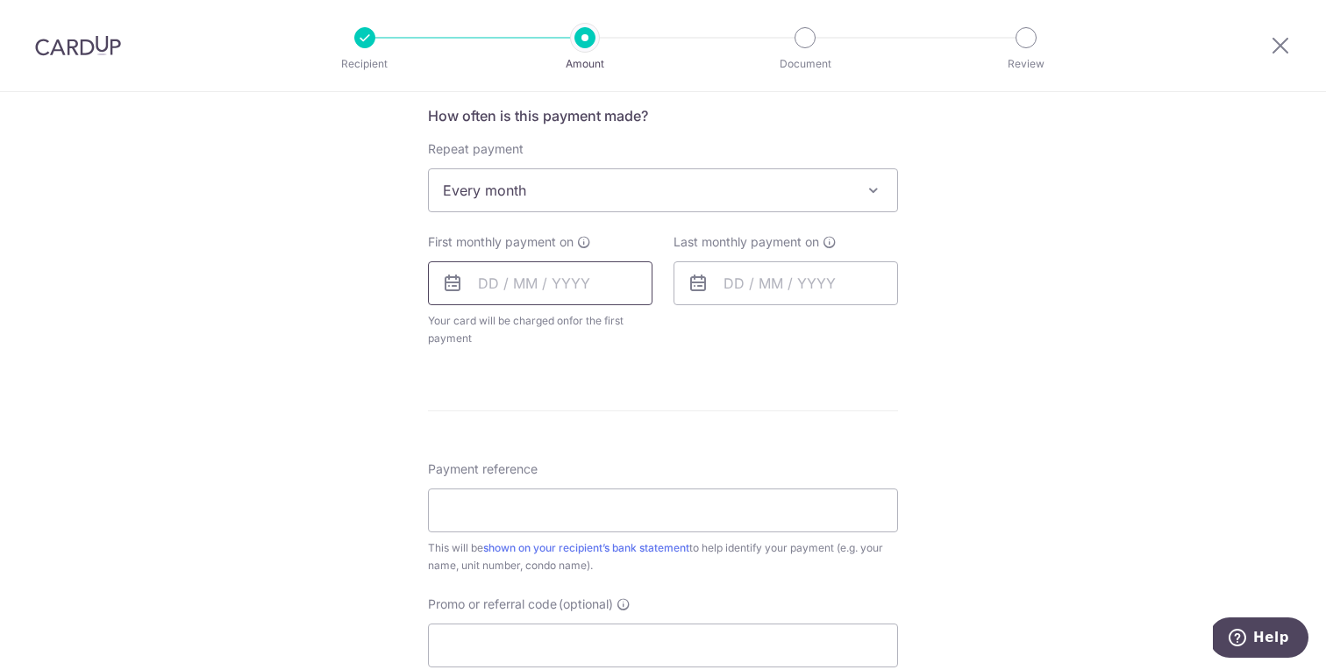
click at [472, 287] on input "text" at bounding box center [540, 283] width 224 height 44
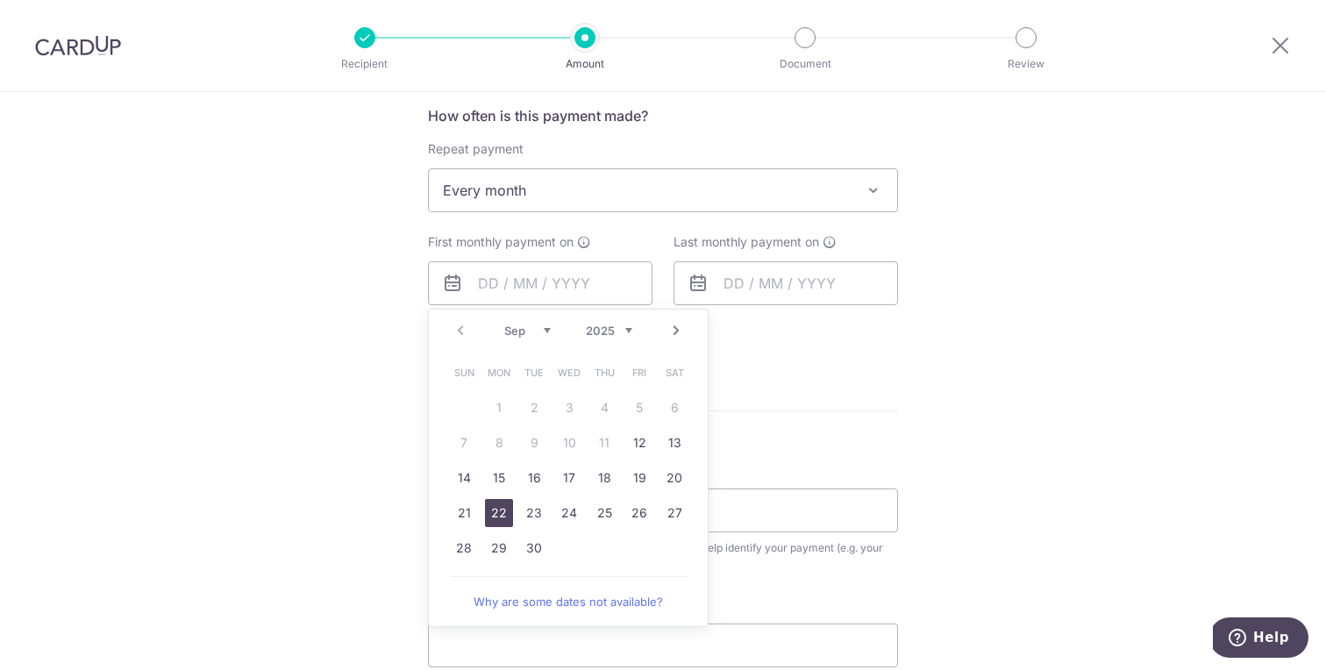
click at [498, 513] on link "22" at bounding box center [499, 513] width 28 height 28
type input "[DATE]"
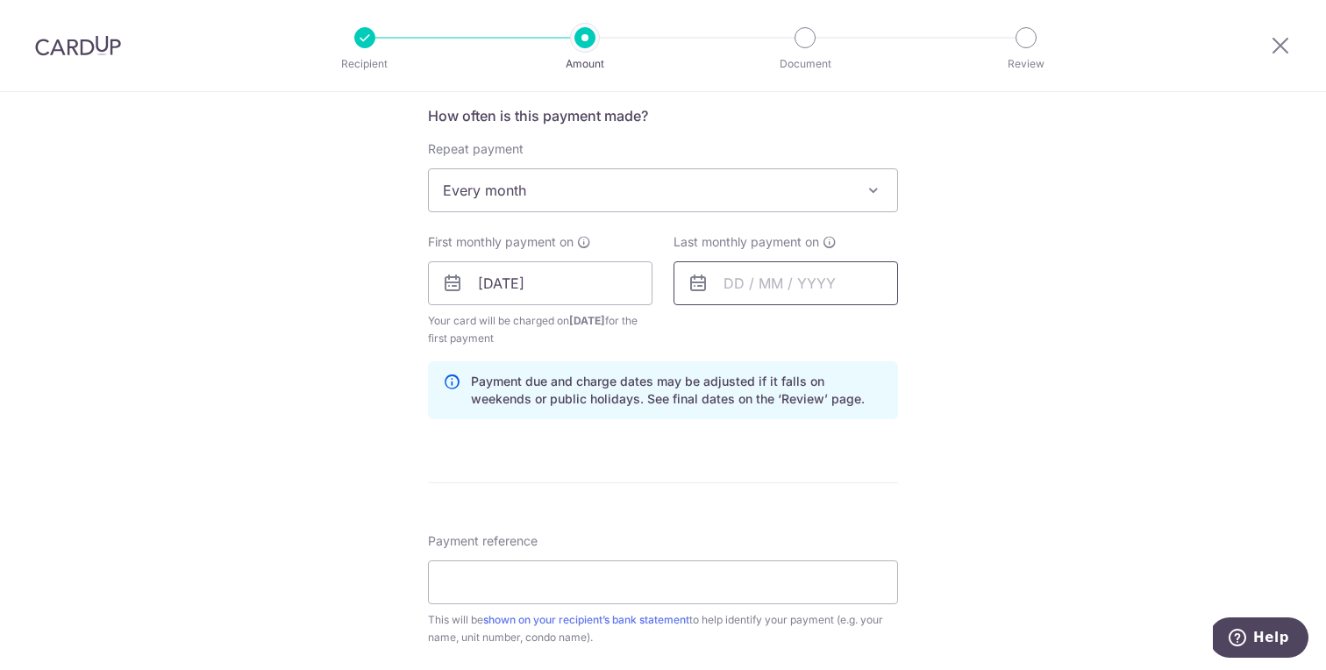
click at [709, 282] on input "text" at bounding box center [785, 283] width 224 height 44
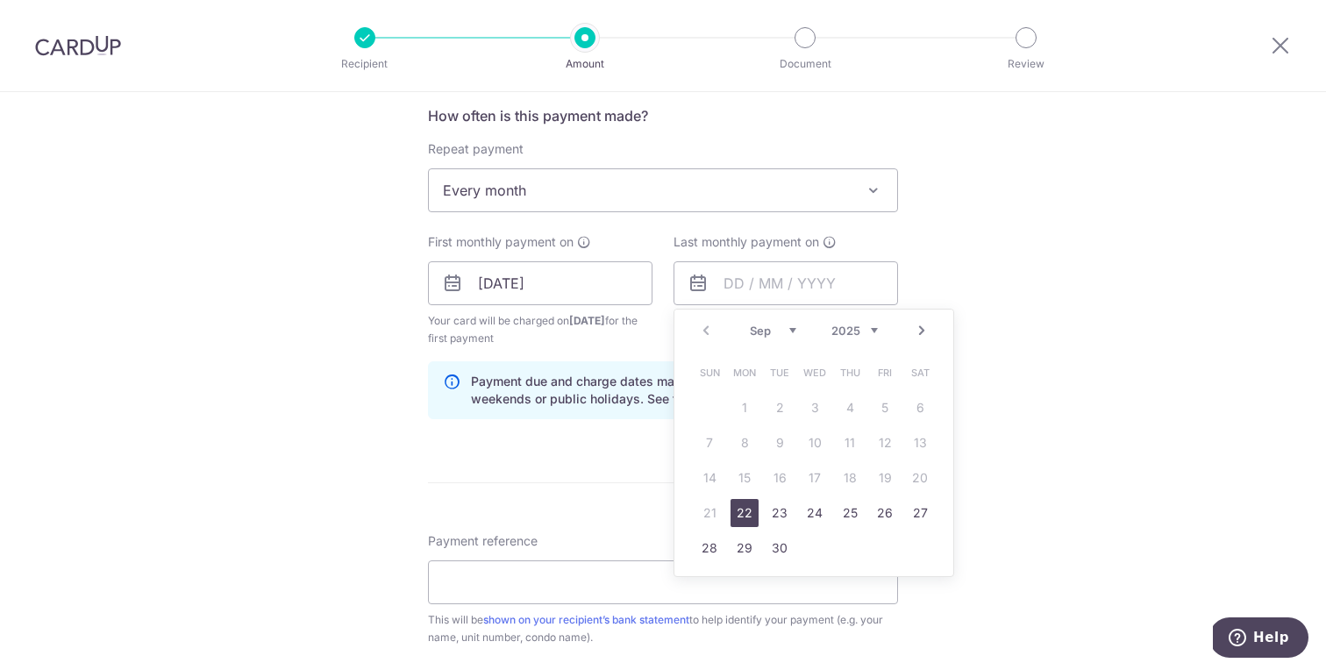
click at [860, 331] on select "2025 2026 2027 2028 2029 2030 2031 2032 2033 2034 2035" at bounding box center [854, 331] width 46 height 14
click at [847, 513] on link "21" at bounding box center [850, 513] width 28 height 28
type input "21/09/2028"
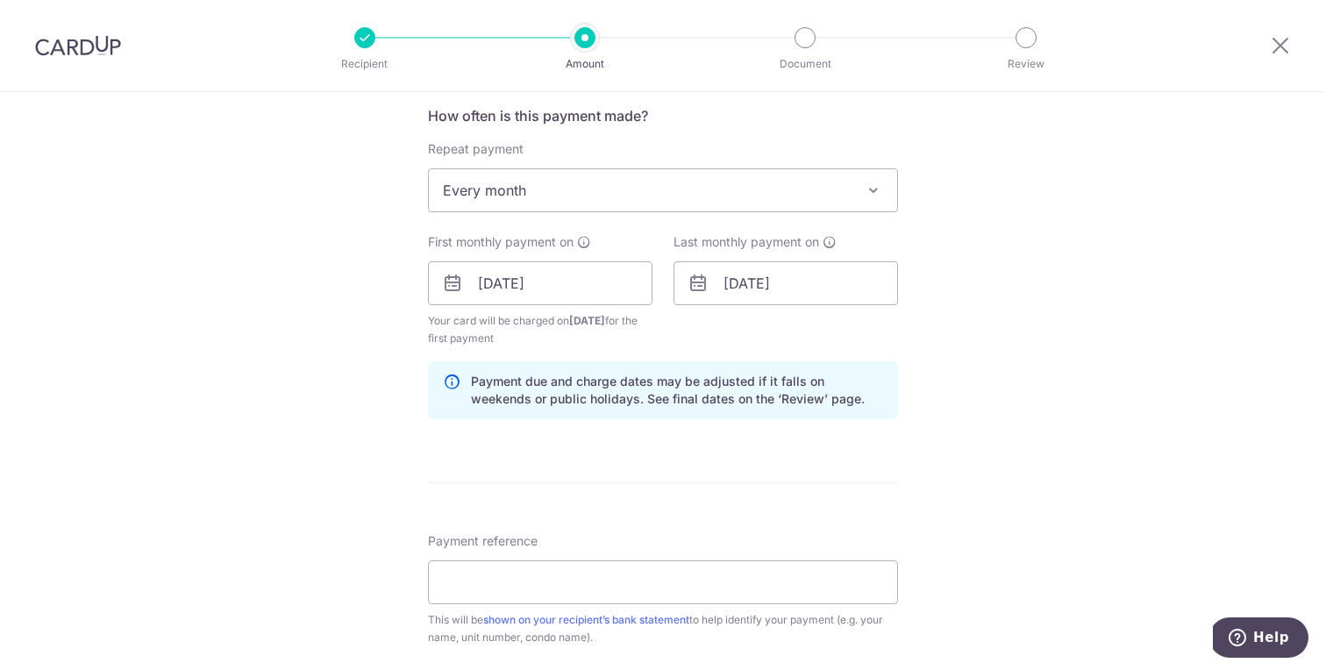
click at [1052, 360] on div "Tell us more about your payment Enter payment amount SGD 5,535.64 5535.64 Recip…" at bounding box center [663, 265] width 1326 height 1676
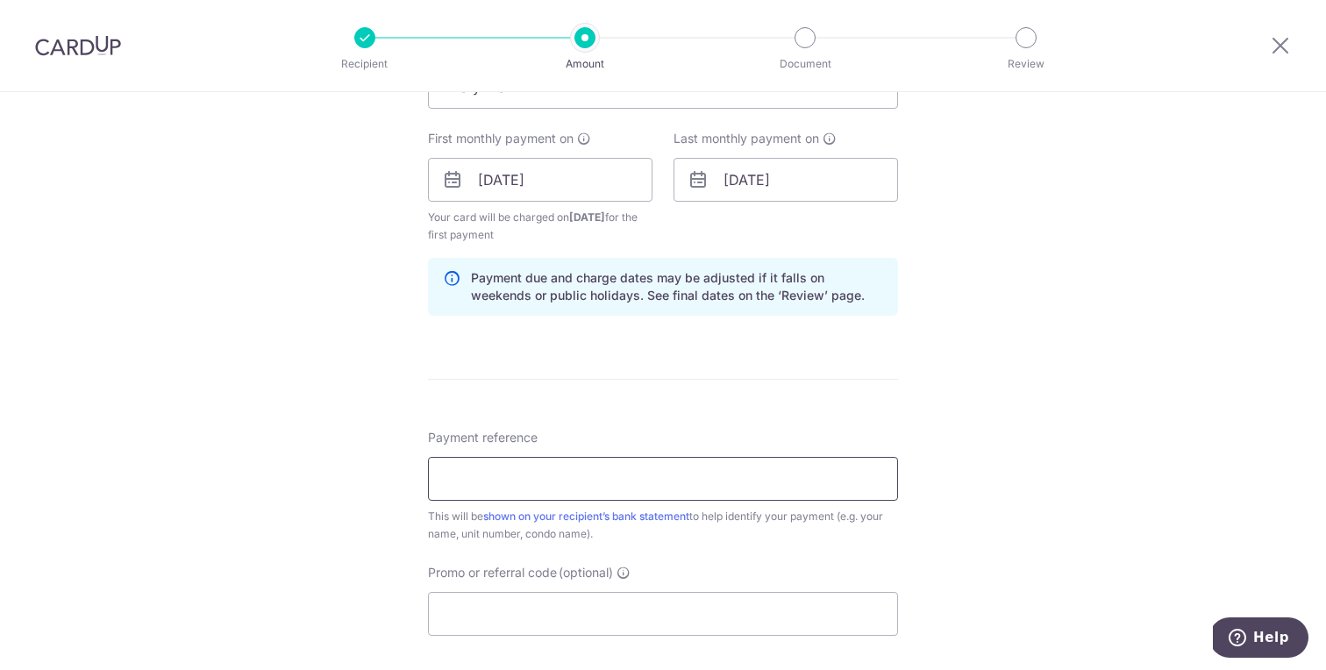
scroll to position [779, 0]
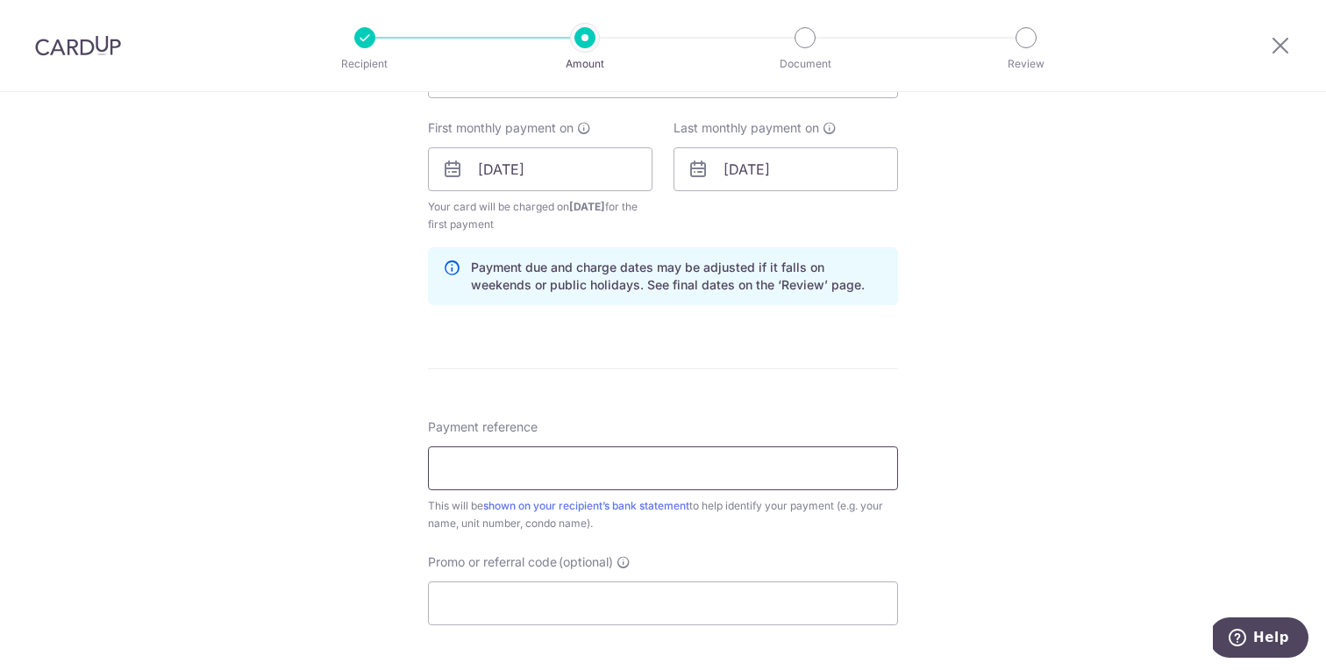
click at [828, 472] on input "Payment reference" at bounding box center [663, 468] width 470 height 44
click at [1039, 347] on div "Tell us more about your payment Enter payment amount SGD 5,535.64 5535.64 Recip…" at bounding box center [663, 151] width 1326 height 1676
click at [832, 466] on input "Payment reference" at bounding box center [663, 468] width 470 height 44
type input "mortgage"
click at [907, 334] on div "Tell us more about your payment Enter payment amount SGD 5,535.64 5535.64 Recip…" at bounding box center [663, 151] width 1326 height 1676
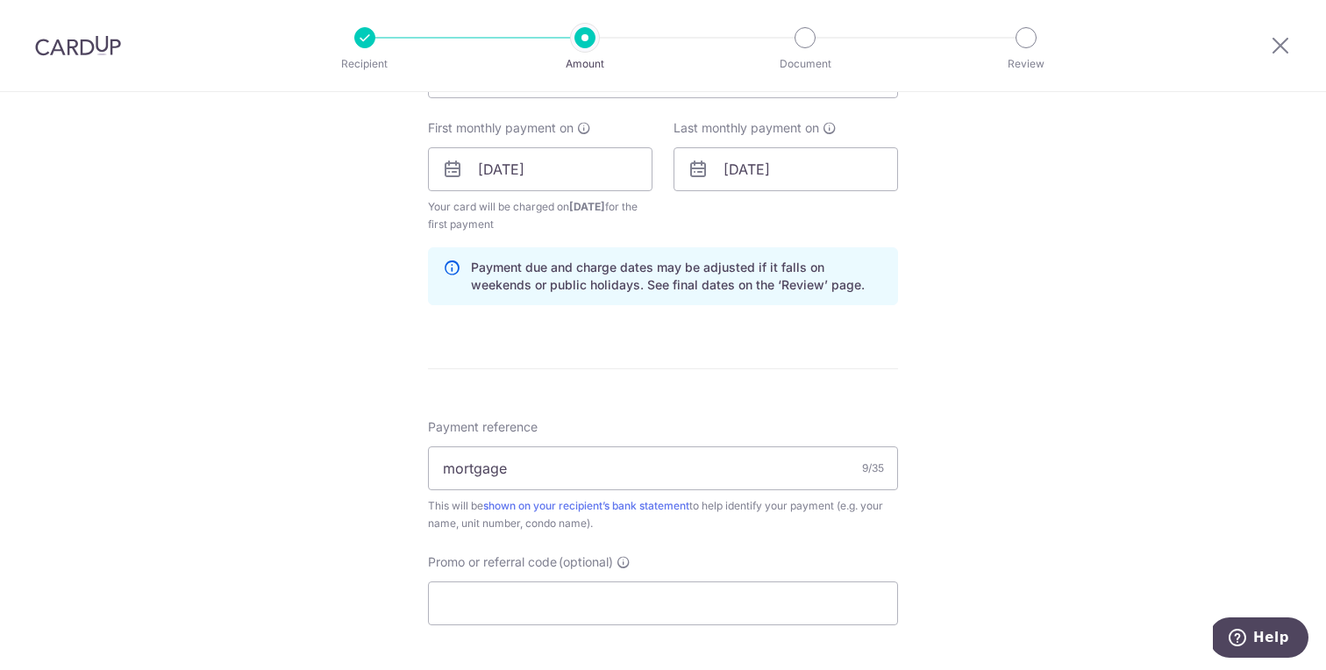
click at [1117, 429] on div "Tell us more about your payment Enter payment amount SGD 5,535.64 5535.64 Recip…" at bounding box center [663, 151] width 1326 height 1676
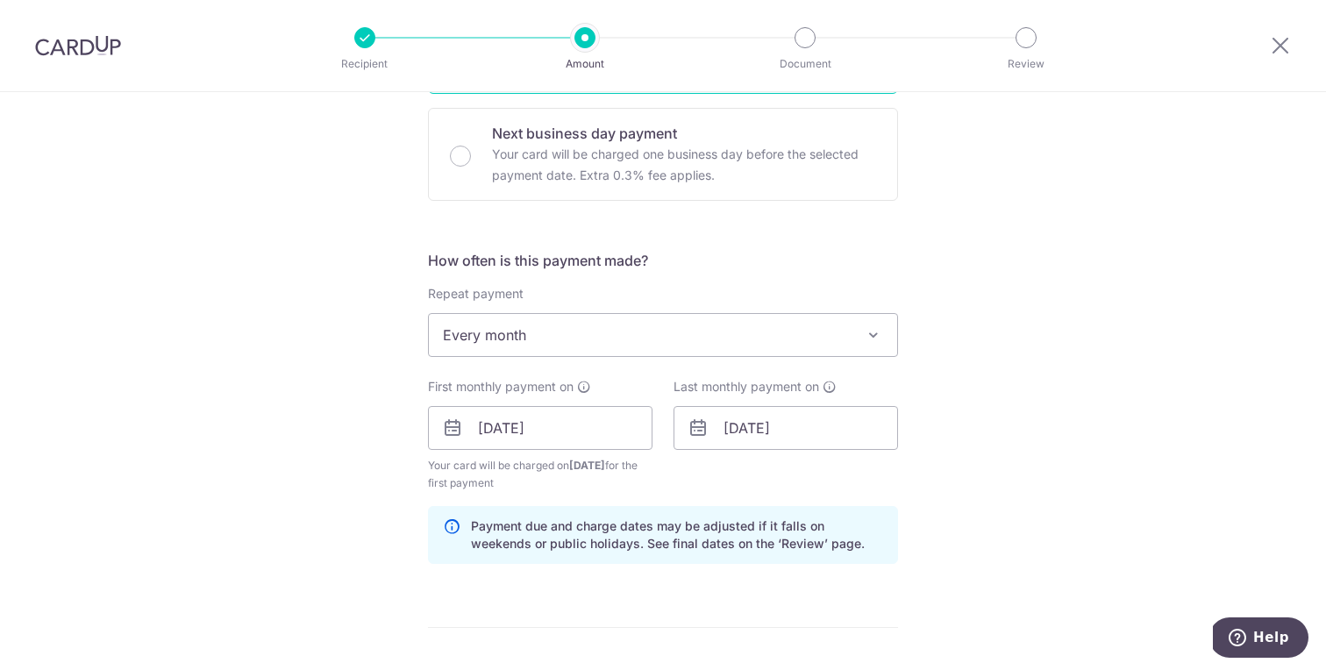
scroll to position [1098, 0]
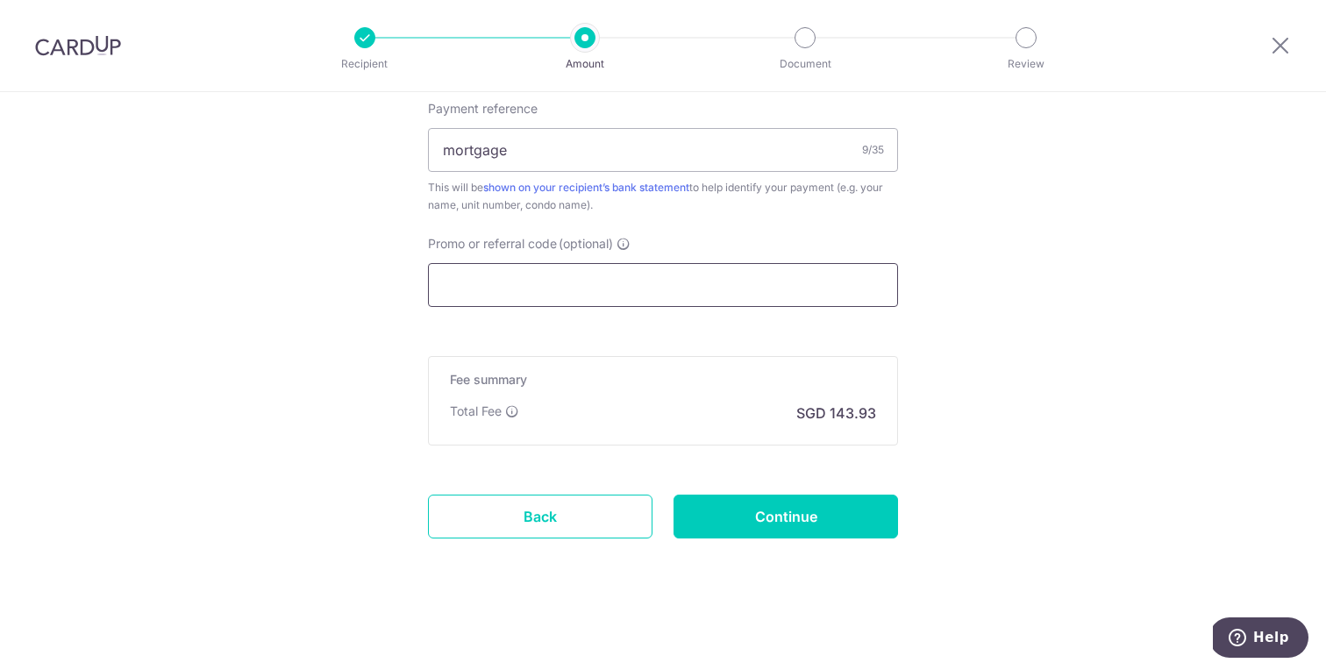
click at [567, 273] on input "Promo or referral code (optional)" at bounding box center [663, 285] width 470 height 44
paste input "MILELION"
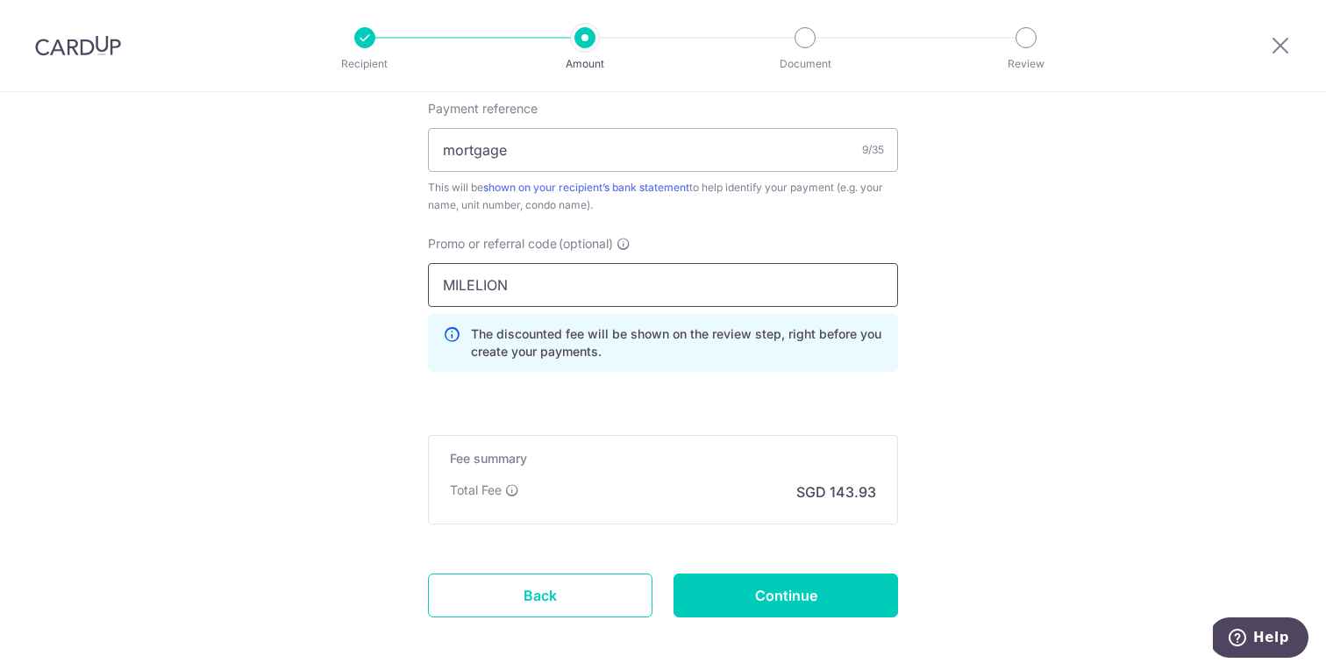
type input "MILELION"
click at [828, 597] on input "Continue" at bounding box center [785, 595] width 224 height 44
type input "Create Schedule"
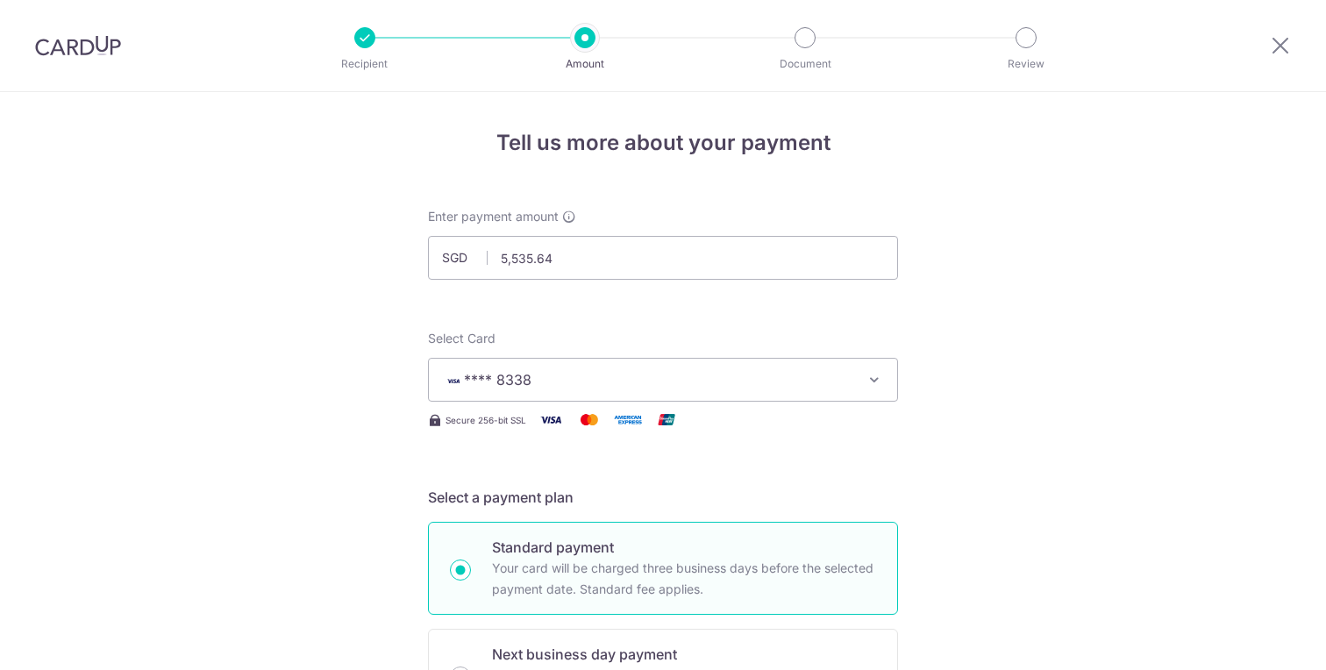
scroll to position [1112, 0]
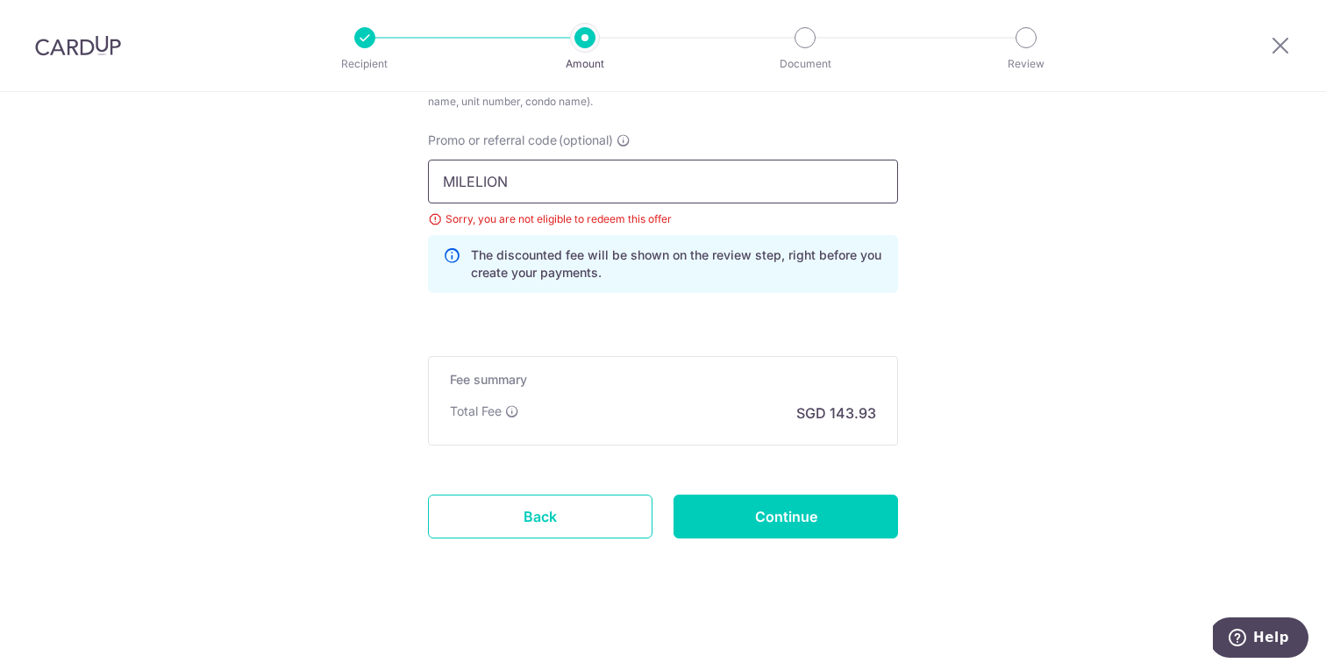
drag, startPoint x: 603, startPoint y: 183, endPoint x: 281, endPoint y: 181, distance: 321.8
paste input "REC185"
type input "REC185"
click at [812, 508] on input "Continue" at bounding box center [785, 517] width 224 height 44
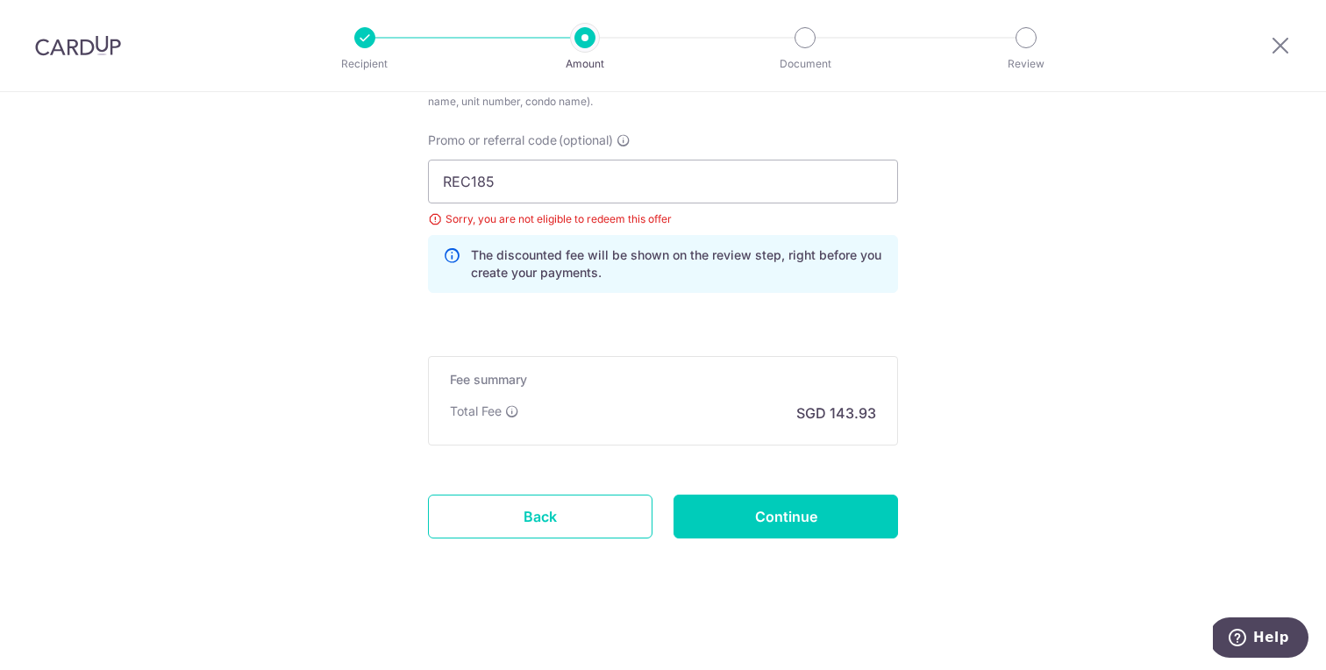
type input "Update Schedule"
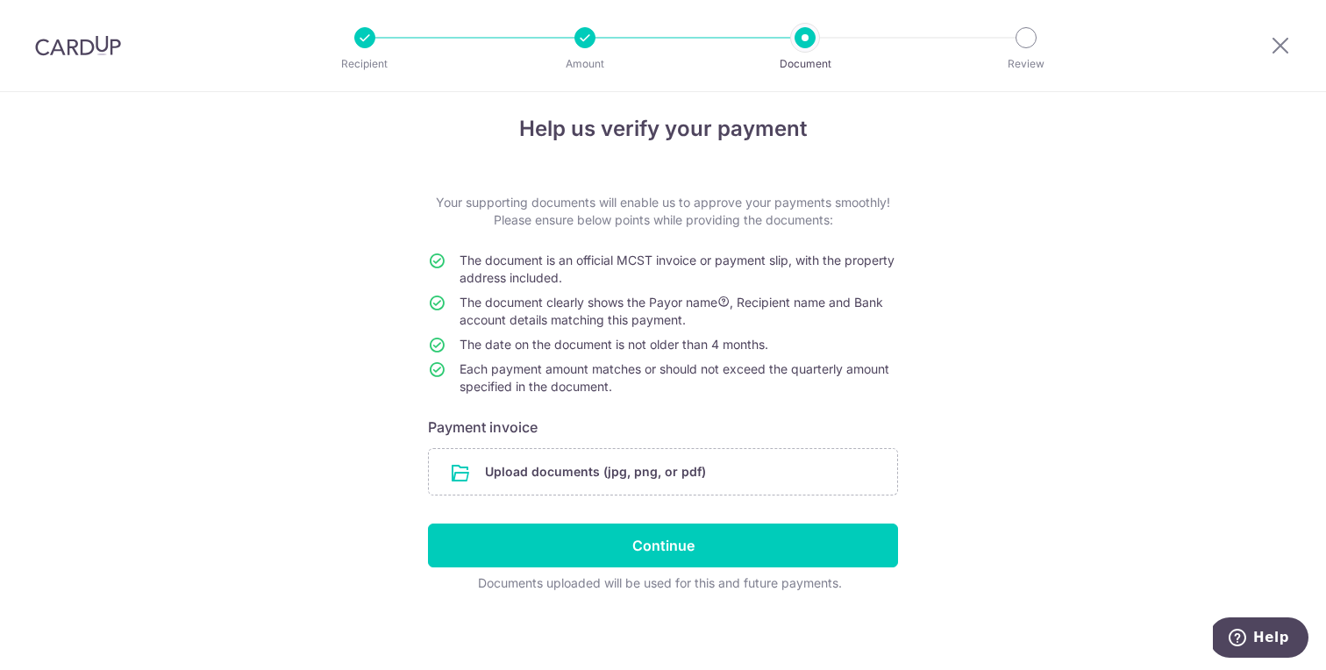
scroll to position [18, 0]
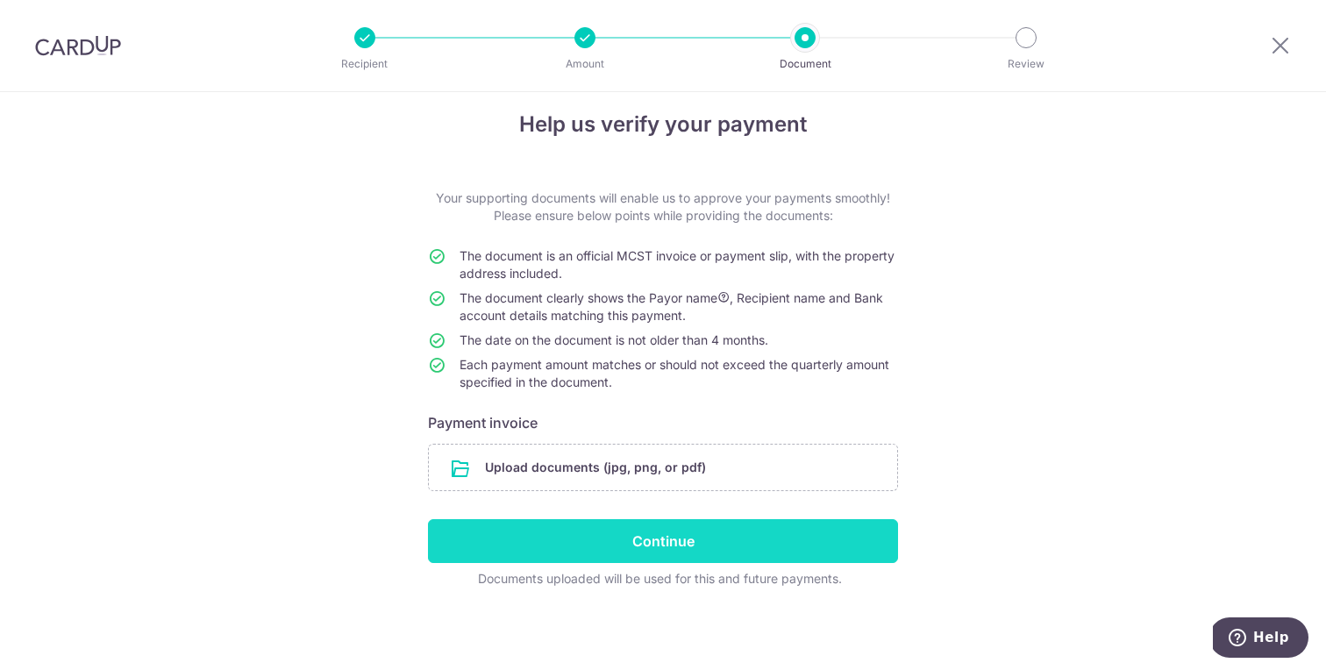
click at [724, 549] on input "Continue" at bounding box center [663, 541] width 470 height 44
